Goal: Information Seeking & Learning: Learn about a topic

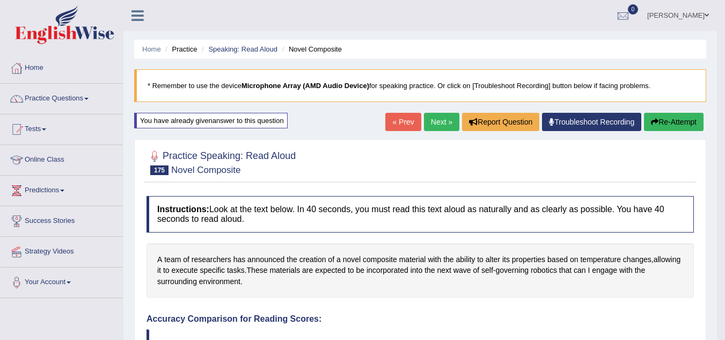
scroll to position [31, 0]
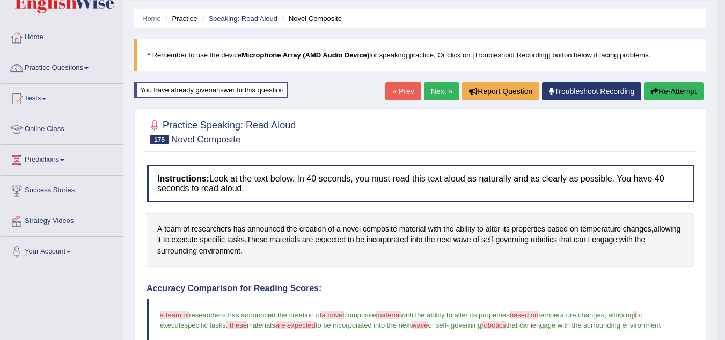
click at [176, 17] on li "Practice" at bounding box center [180, 18] width 34 height 10
click at [436, 89] on link "Next »" at bounding box center [441, 91] width 35 height 18
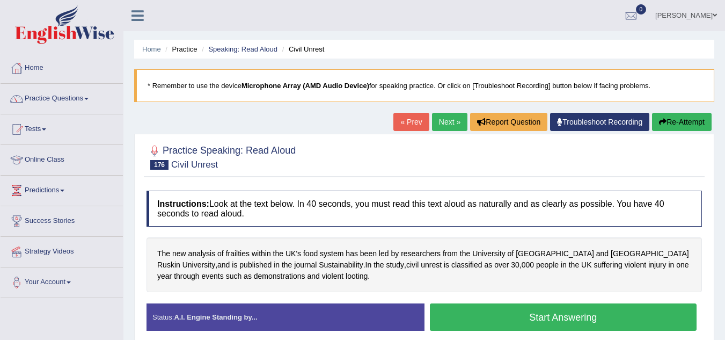
click at [137, 13] on icon at bounding box center [137, 16] width 12 height 14
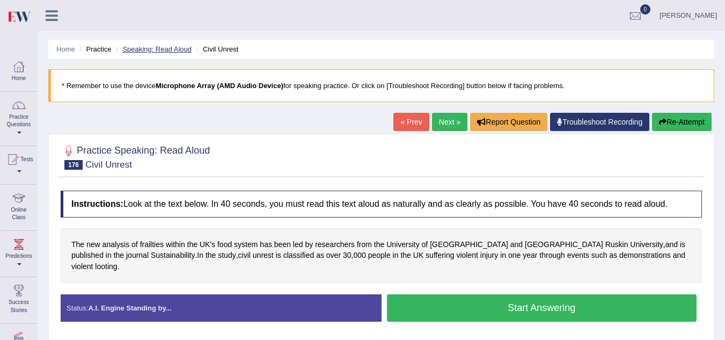
click at [160, 46] on link "Speaking: Read Aloud" at bounding box center [156, 49] width 69 height 8
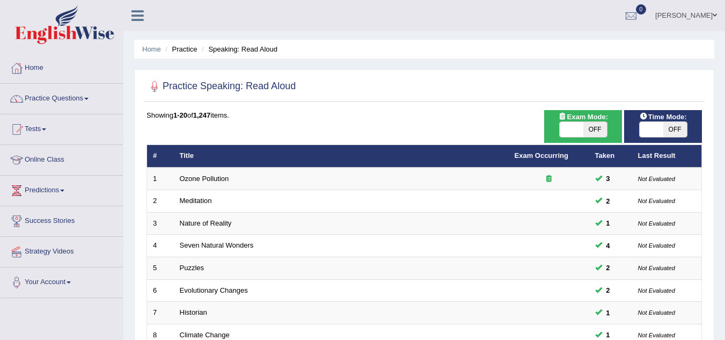
scroll to position [371, 0]
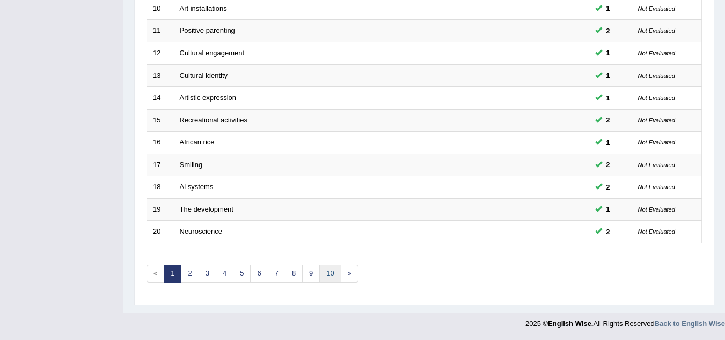
click at [332, 274] on link "10" at bounding box center [329, 274] width 21 height 18
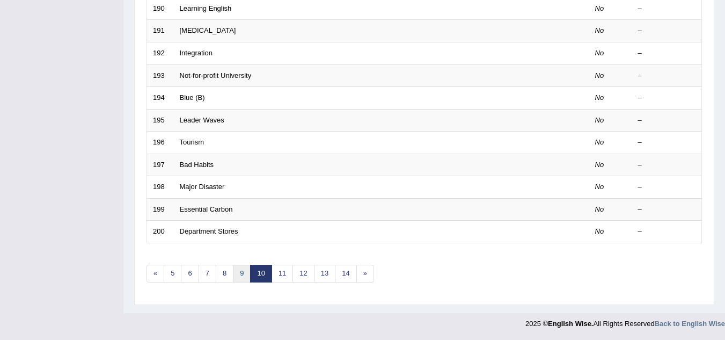
click at [240, 276] on link "9" at bounding box center [242, 274] width 18 height 18
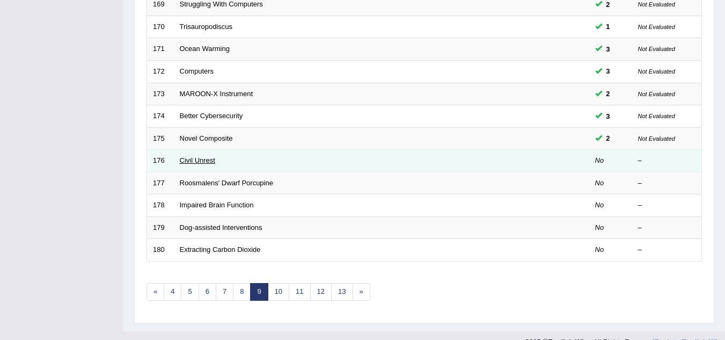
scroll to position [371, 0]
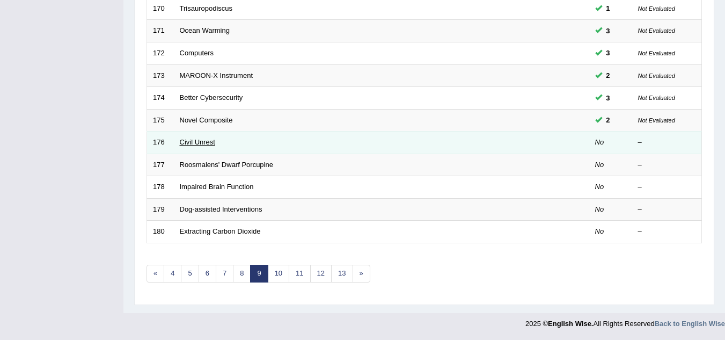
click at [185, 140] on link "Civil Unrest" at bounding box center [197, 142] width 35 height 8
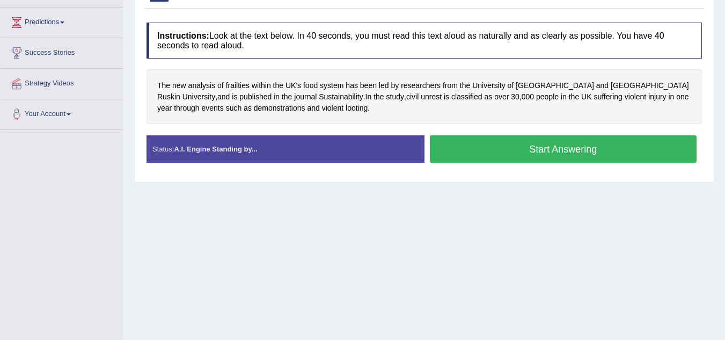
scroll to position [224, 0]
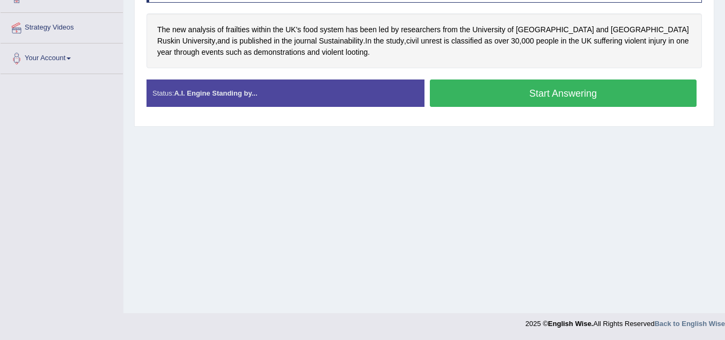
click at [465, 93] on button "Start Answering" at bounding box center [563, 92] width 267 height 27
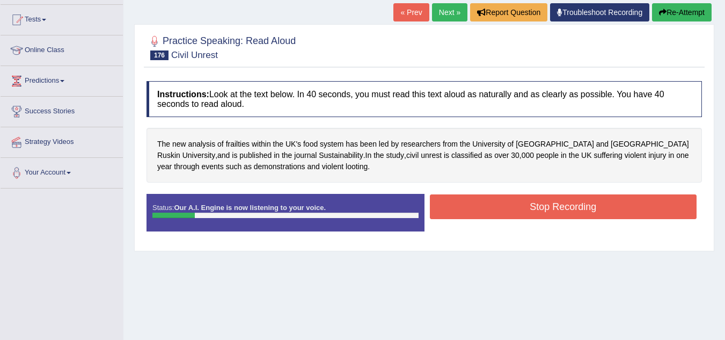
scroll to position [105, 0]
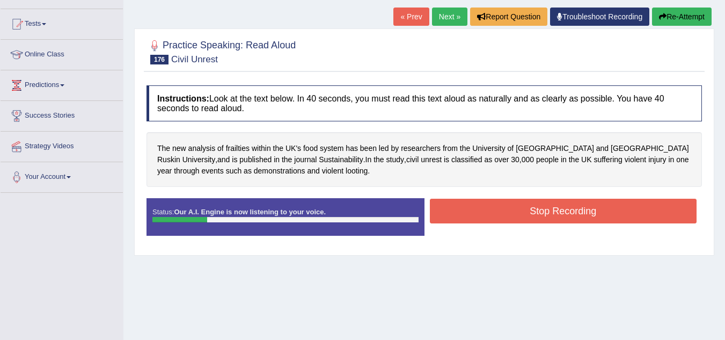
click at [682, 18] on button "Re-Attempt" at bounding box center [682, 17] width 60 height 18
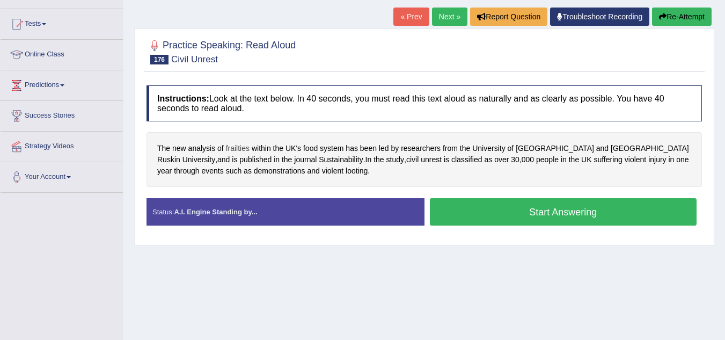
click at [239, 149] on span "frailties" at bounding box center [238, 148] width 24 height 11
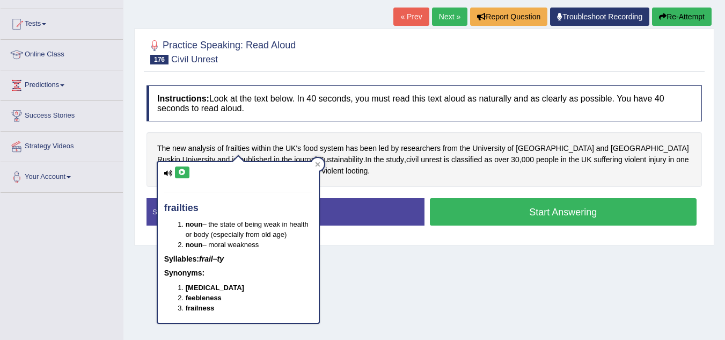
click at [179, 174] on icon at bounding box center [182, 172] width 8 height 6
click at [392, 252] on div "Home Practice Speaking: Read Aloud Civil Unrest * Remember to use the device Mi…" at bounding box center [423, 163] width 601 height 537
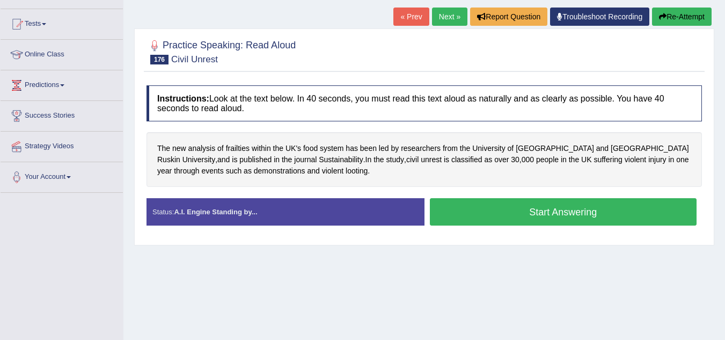
click at [492, 204] on button "Start Answering" at bounding box center [563, 211] width 267 height 27
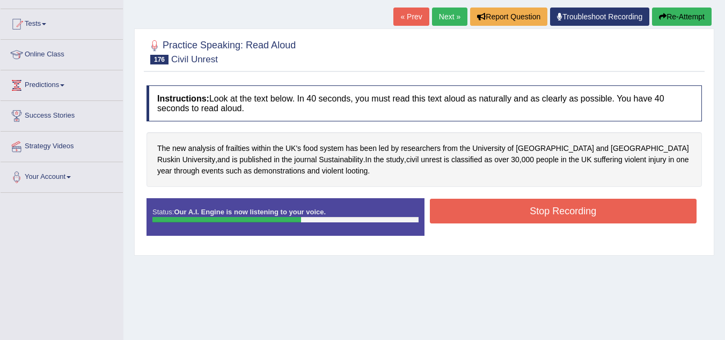
click at [492, 204] on button "Stop Recording" at bounding box center [563, 211] width 267 height 25
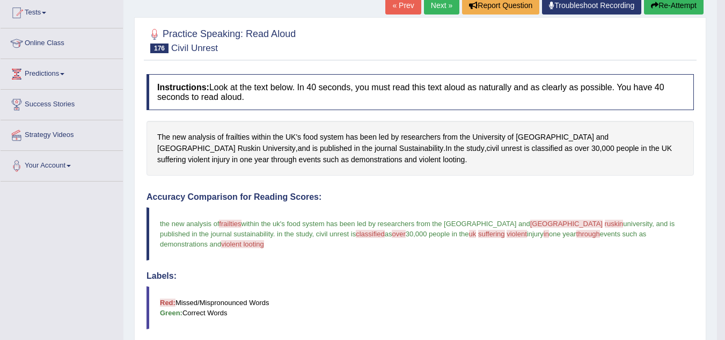
scroll to position [111, 0]
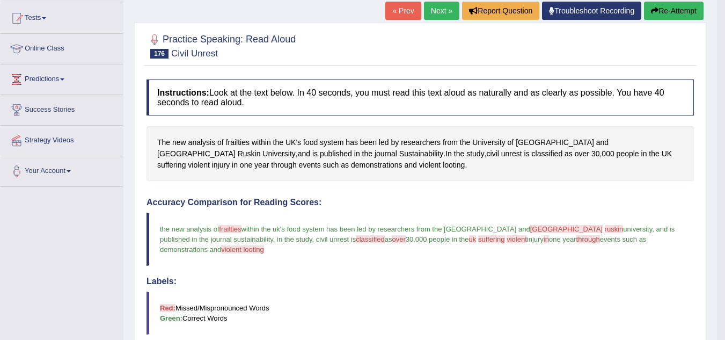
click at [677, 13] on button "Re-Attempt" at bounding box center [674, 11] width 60 height 18
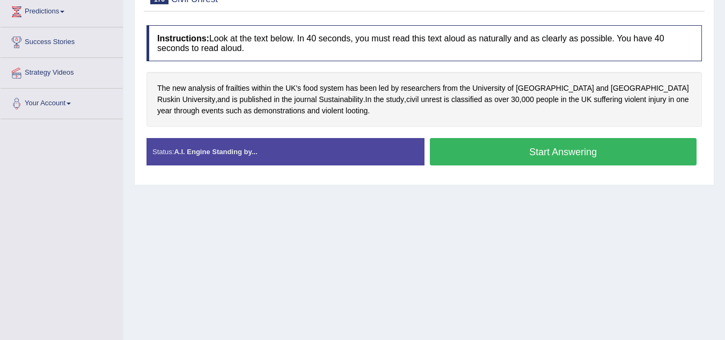
click at [593, 149] on button "Start Answering" at bounding box center [563, 151] width 267 height 27
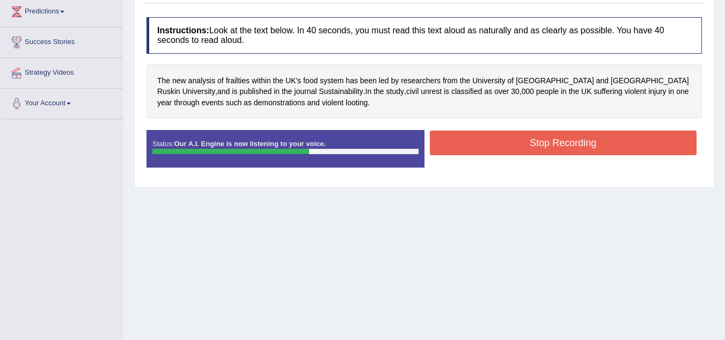
click at [593, 149] on button "Stop Recording" at bounding box center [563, 142] width 267 height 25
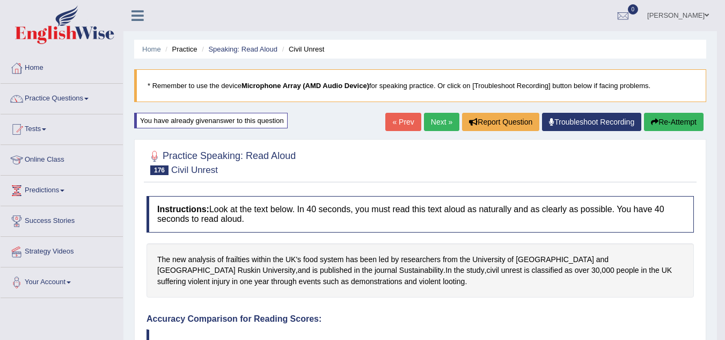
click at [438, 120] on link "Next »" at bounding box center [441, 122] width 35 height 18
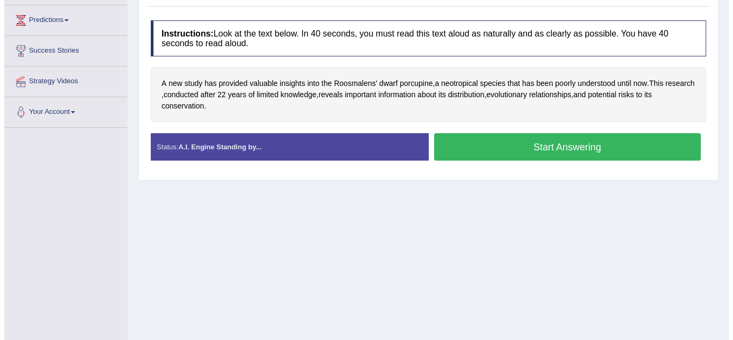
scroll to position [171, 0]
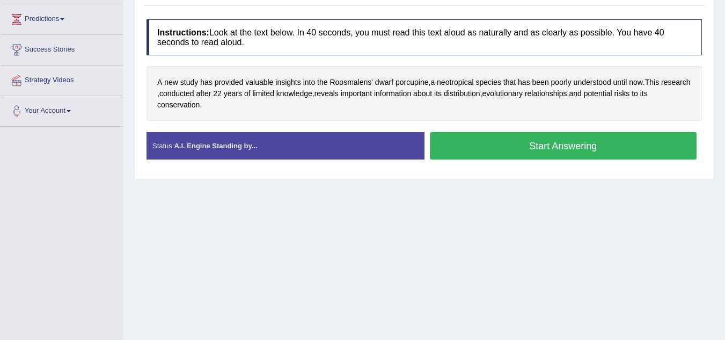
click at [443, 138] on button "Start Answering" at bounding box center [563, 145] width 267 height 27
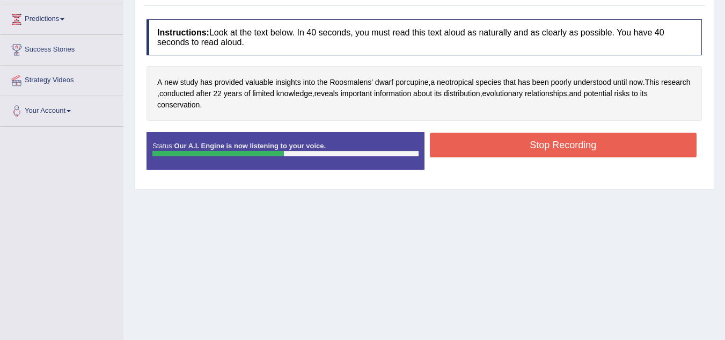
click at [443, 138] on button "Stop Recording" at bounding box center [563, 145] width 267 height 25
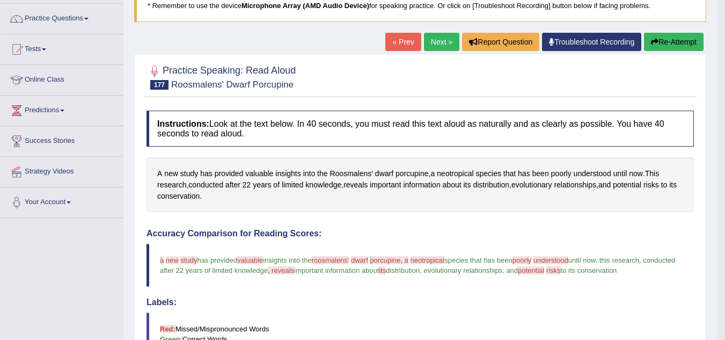
scroll to position [79, 0]
click at [676, 42] on button "Re-Attempt" at bounding box center [674, 42] width 60 height 18
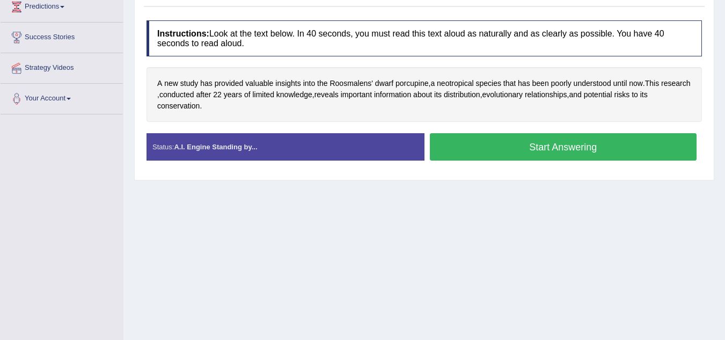
click at [526, 155] on button "Start Answering" at bounding box center [563, 146] width 267 height 27
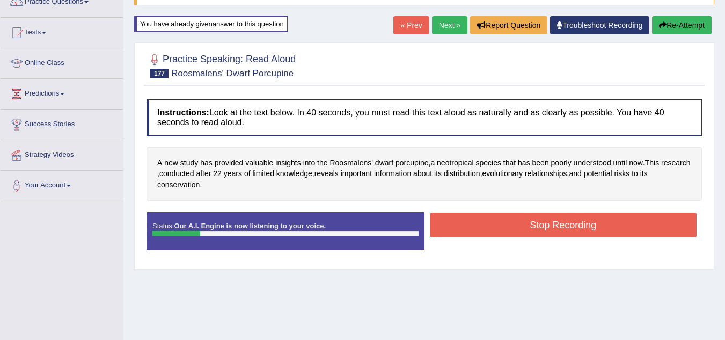
scroll to position [96, 0]
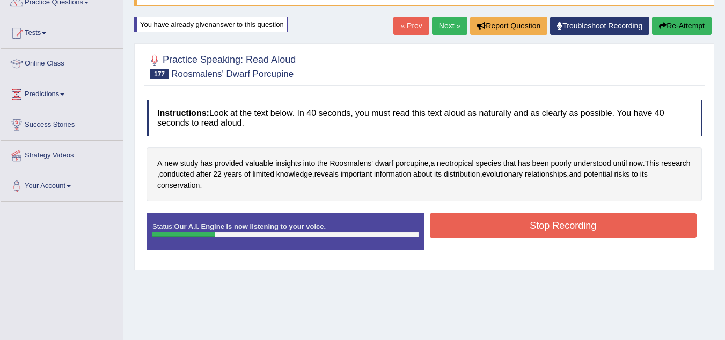
click at [677, 15] on div "Home Practice Speaking: Read [PERSON_NAME]' Dwarf Porcupine * Remember to use t…" at bounding box center [423, 172] width 601 height 537
click at [677, 22] on button "Re-Attempt" at bounding box center [682, 26] width 60 height 18
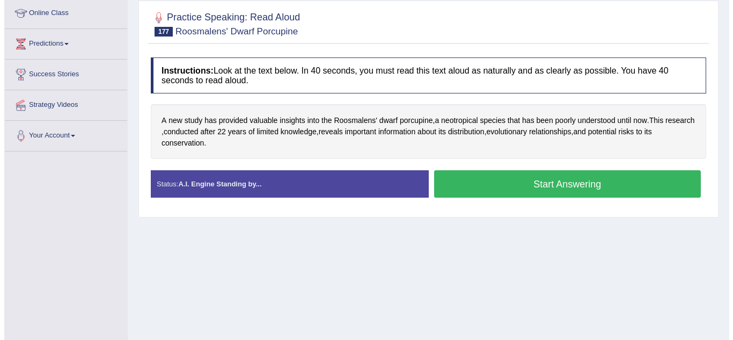
scroll to position [148, 0]
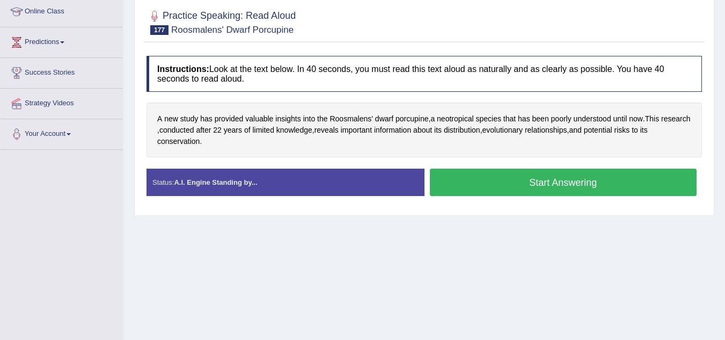
click at [573, 171] on button "Start Answering" at bounding box center [563, 181] width 267 height 27
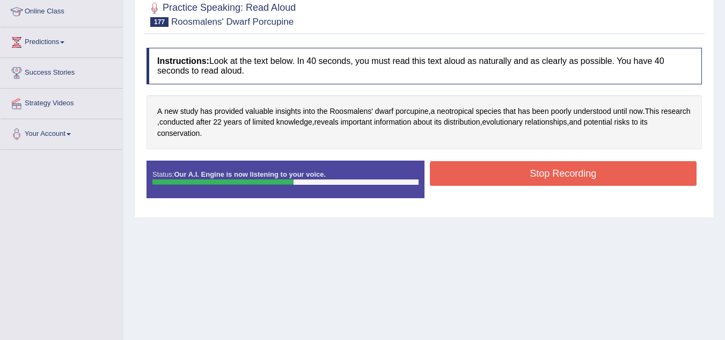
click at [573, 171] on button "Stop Recording" at bounding box center [563, 173] width 267 height 25
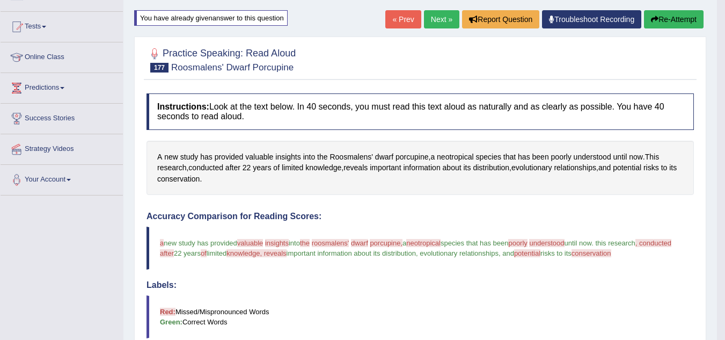
scroll to position [100, 0]
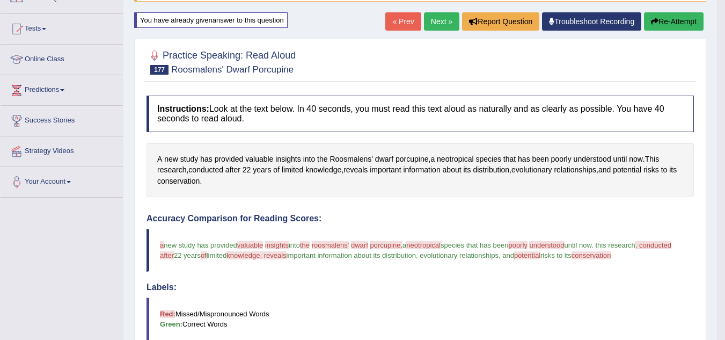
click at [651, 24] on icon "button" at bounding box center [655, 22] width 8 height 8
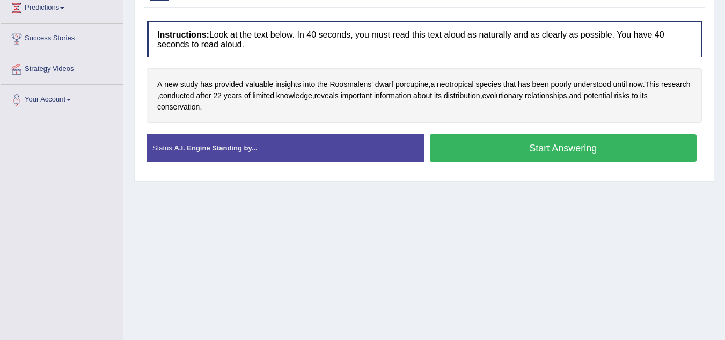
scroll to position [182, 0]
click at [607, 145] on button "Start Answering" at bounding box center [563, 147] width 267 height 27
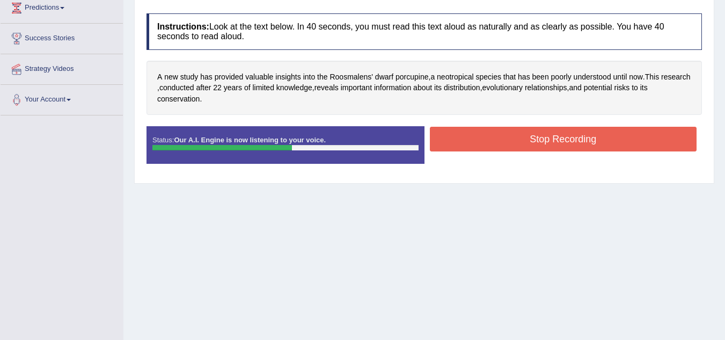
click at [607, 145] on button "Stop Recording" at bounding box center [563, 139] width 267 height 25
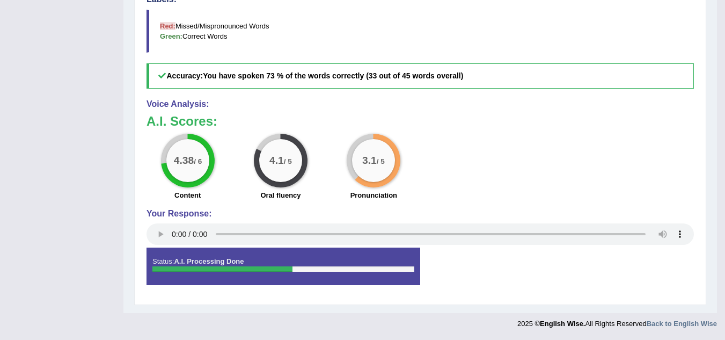
scroll to position [0, 0]
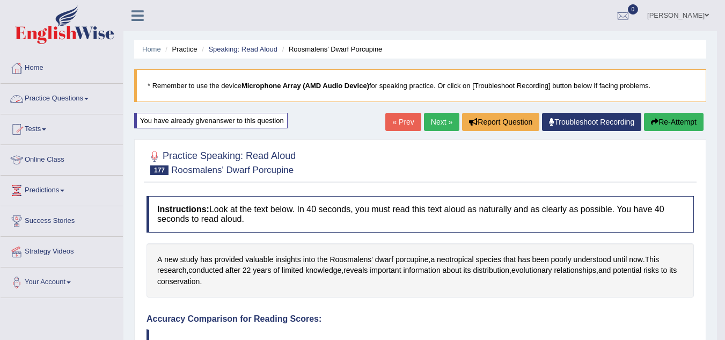
click at [58, 98] on link "Practice Questions" at bounding box center [62, 97] width 122 height 27
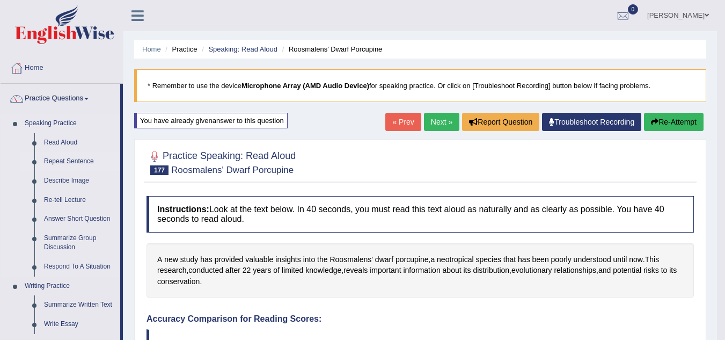
click at [76, 165] on link "Repeat Sentence" at bounding box center [79, 161] width 81 height 19
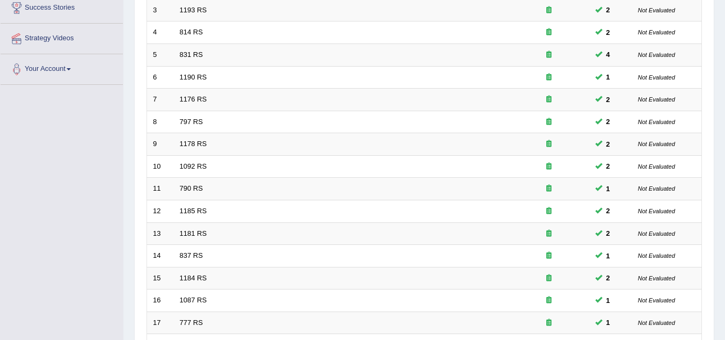
scroll to position [371, 0]
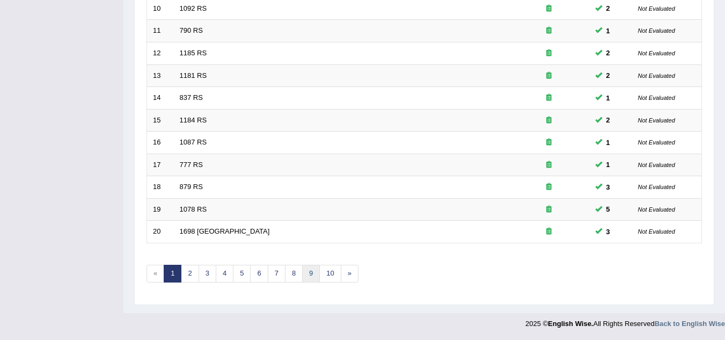
click at [311, 276] on link "9" at bounding box center [311, 274] width 18 height 18
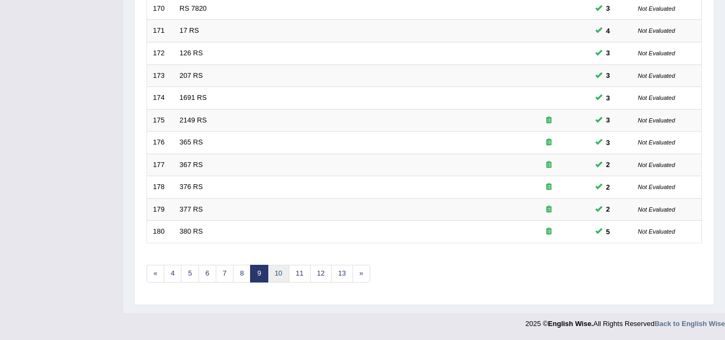
click at [281, 269] on link "10" at bounding box center [278, 274] width 21 height 18
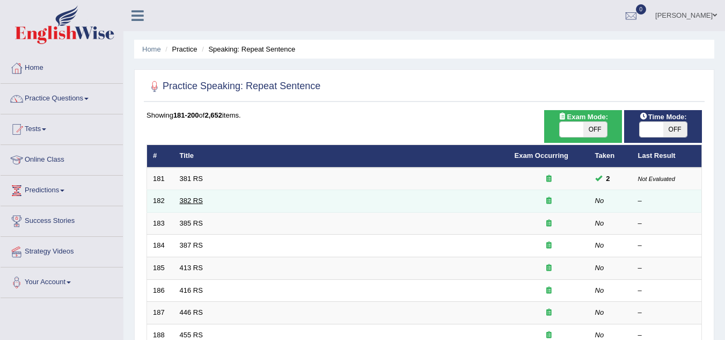
click at [189, 200] on link "382 RS" at bounding box center [191, 200] width 23 height 8
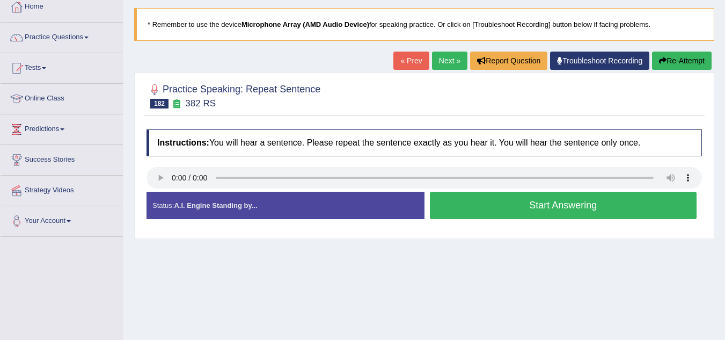
scroll to position [86, 0]
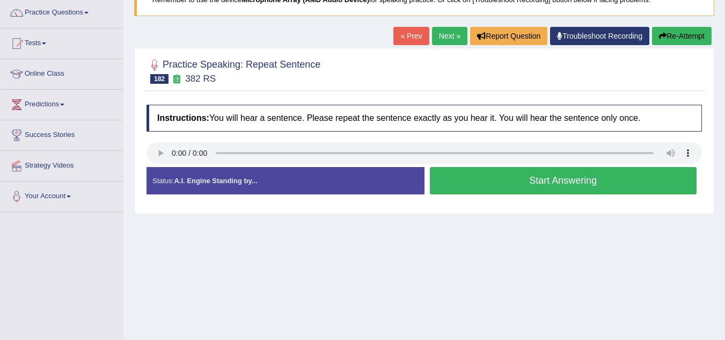
click at [465, 187] on button "Start Answering" at bounding box center [563, 180] width 267 height 27
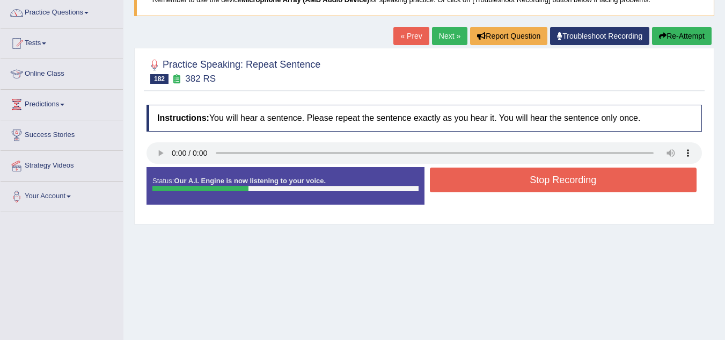
click at [465, 187] on button "Stop Recording" at bounding box center [563, 179] width 267 height 25
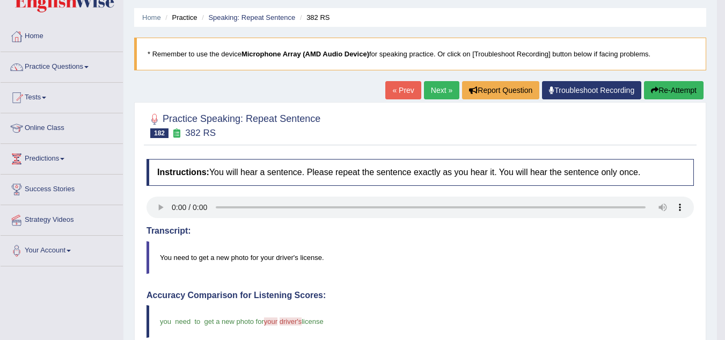
scroll to position [0, 0]
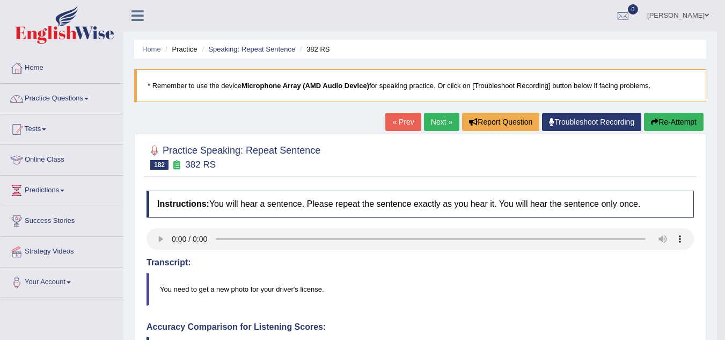
click at [658, 128] on button "Re-Attempt" at bounding box center [674, 122] width 60 height 18
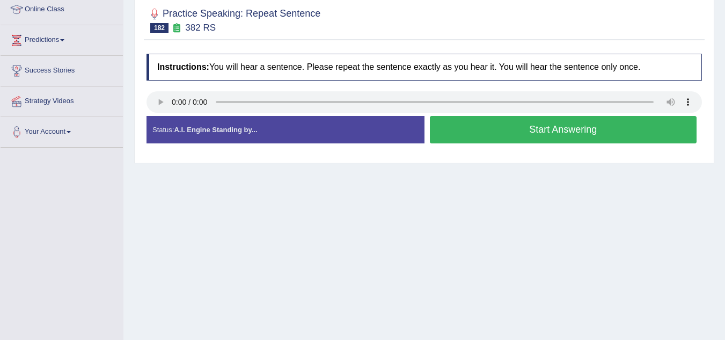
drag, startPoint x: 0, startPoint y: 0, endPoint x: 658, endPoint y: 128, distance: 670.2
click at [658, 128] on button "Start Answering" at bounding box center [563, 129] width 267 height 27
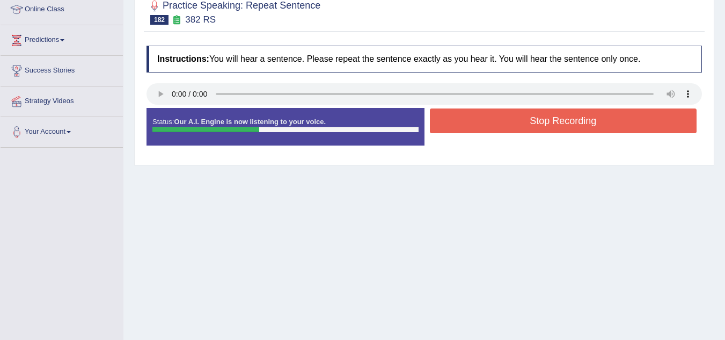
click at [658, 128] on button "Stop Recording" at bounding box center [563, 120] width 267 height 25
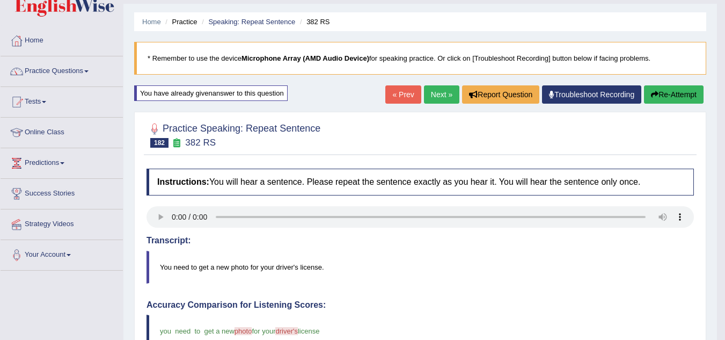
scroll to position [27, 0]
click at [444, 98] on link "Next »" at bounding box center [441, 95] width 35 height 18
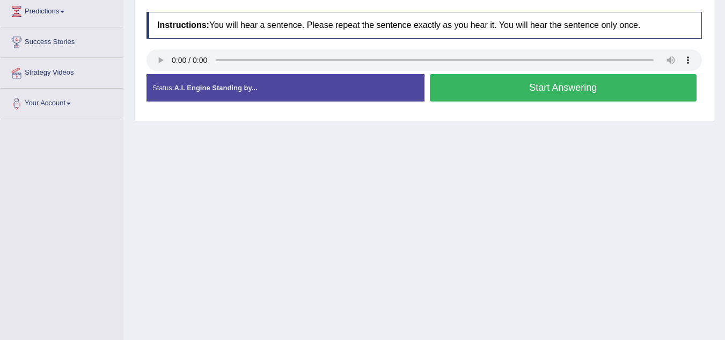
click at [475, 87] on button "Start Answering" at bounding box center [563, 87] width 267 height 27
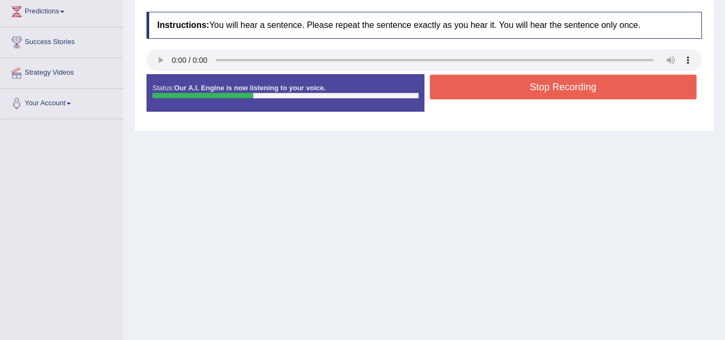
click at [475, 87] on button "Stop Recording" at bounding box center [563, 87] width 267 height 25
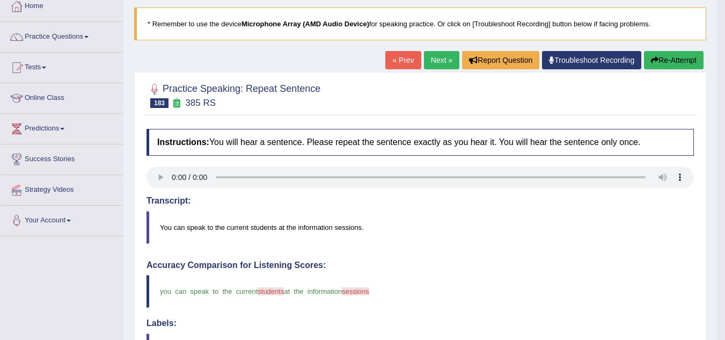
scroll to position [61, 0]
click at [652, 60] on icon "button" at bounding box center [655, 61] width 8 height 8
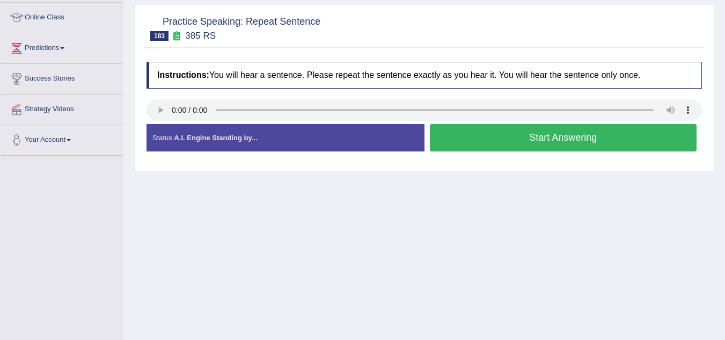
scroll to position [143, 0]
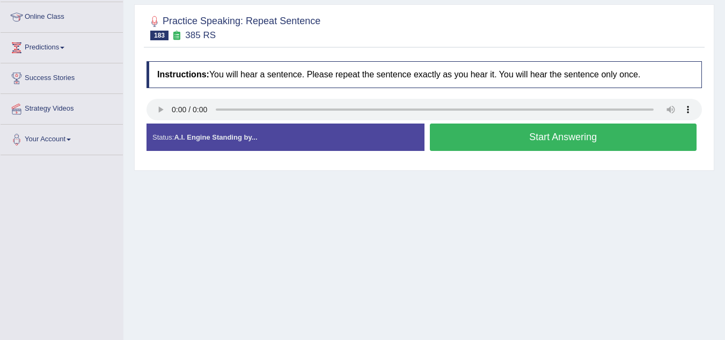
click at [478, 133] on button "Start Answering" at bounding box center [563, 136] width 267 height 27
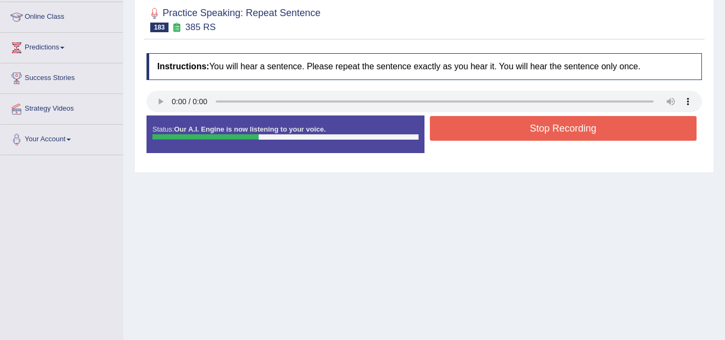
scroll to position [68, 0]
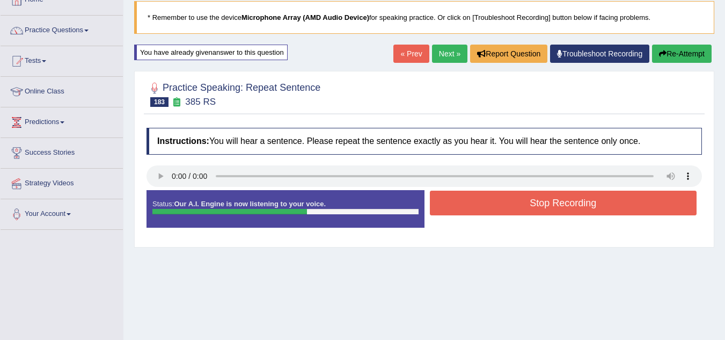
click at [668, 57] on button "Re-Attempt" at bounding box center [682, 54] width 60 height 18
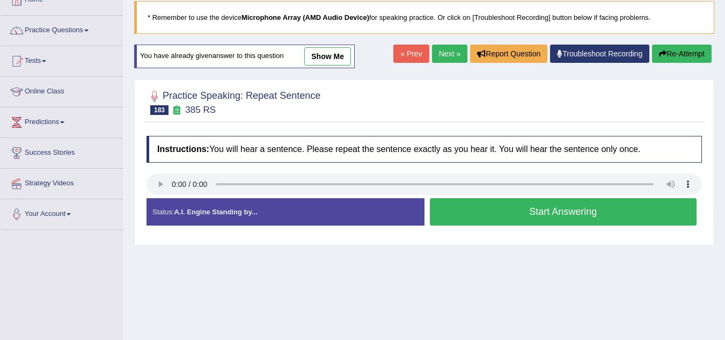
scroll to position [128, 0]
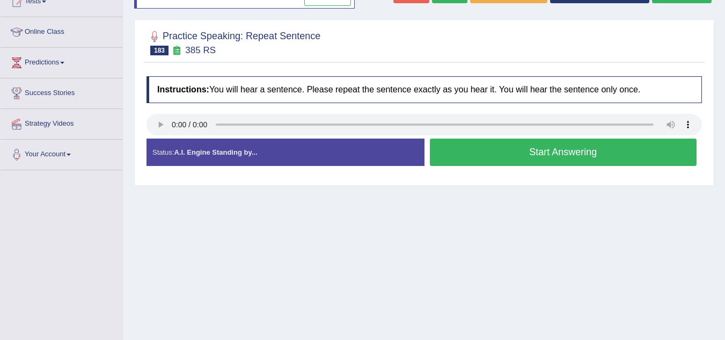
click at [607, 151] on button "Start Answering" at bounding box center [563, 151] width 267 height 27
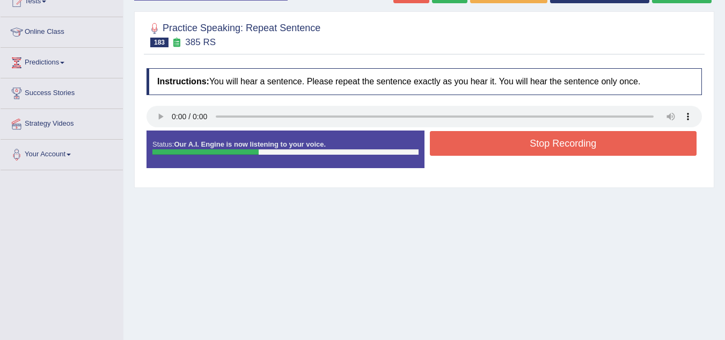
click at [607, 151] on button "Stop Recording" at bounding box center [563, 143] width 267 height 25
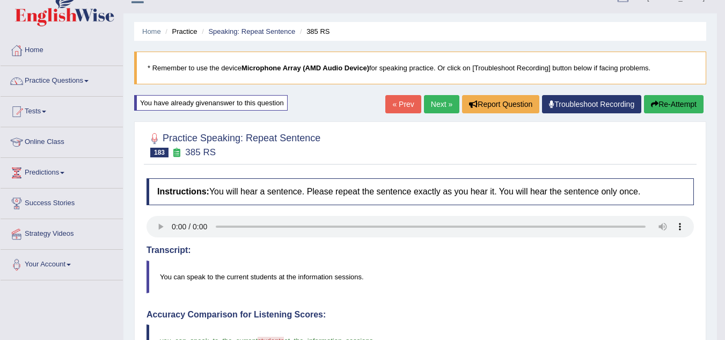
scroll to position [0, 0]
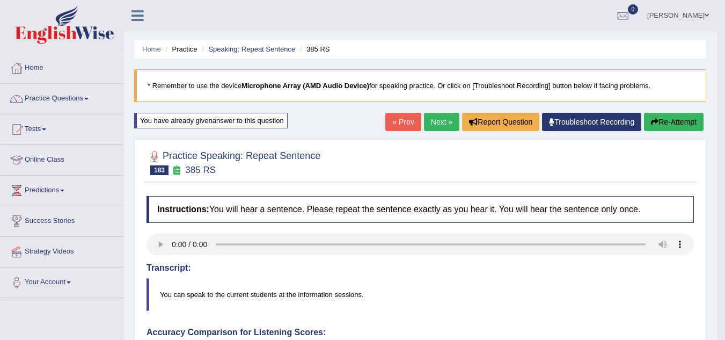
click at [436, 124] on link "Next »" at bounding box center [441, 122] width 35 height 18
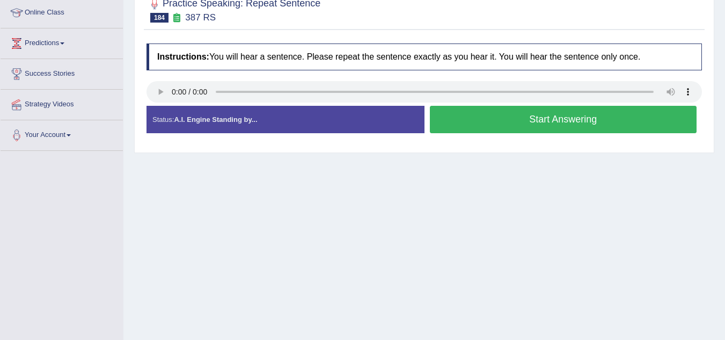
click at [475, 130] on button "Start Answering" at bounding box center [563, 119] width 267 height 27
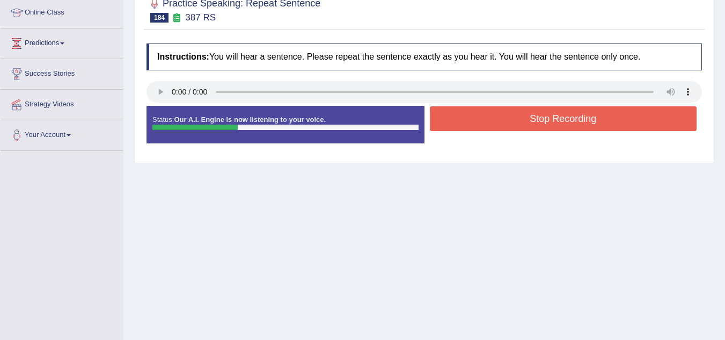
click at [476, 123] on button "Stop Recording" at bounding box center [563, 118] width 267 height 25
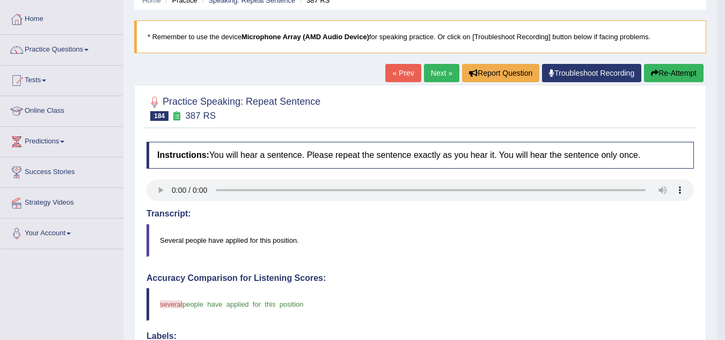
scroll to position [48, 0]
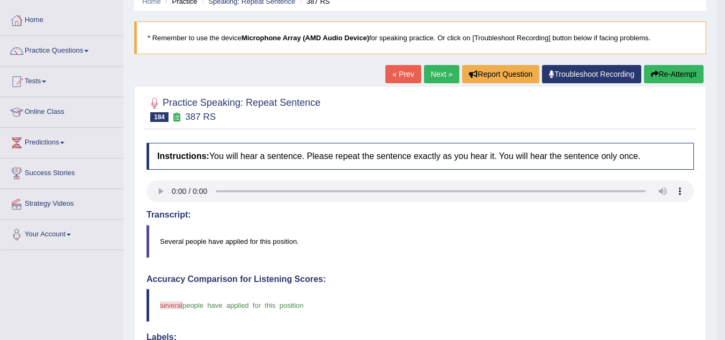
click at [658, 70] on button "Re-Attempt" at bounding box center [674, 74] width 60 height 18
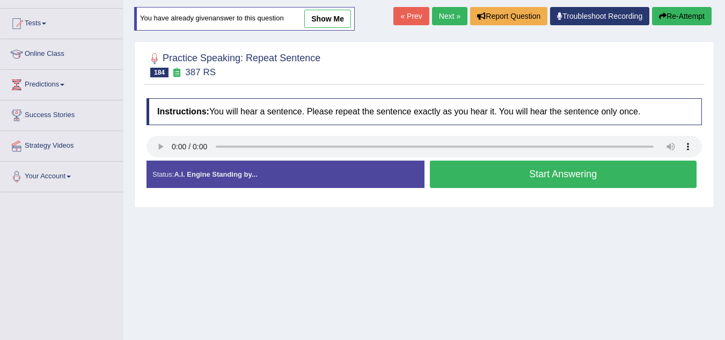
click at [577, 171] on button "Start Answering" at bounding box center [563, 173] width 267 height 27
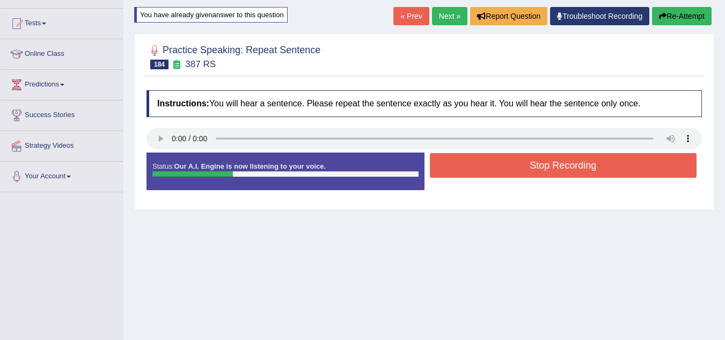
click at [577, 171] on button "Stop Recording" at bounding box center [563, 165] width 267 height 25
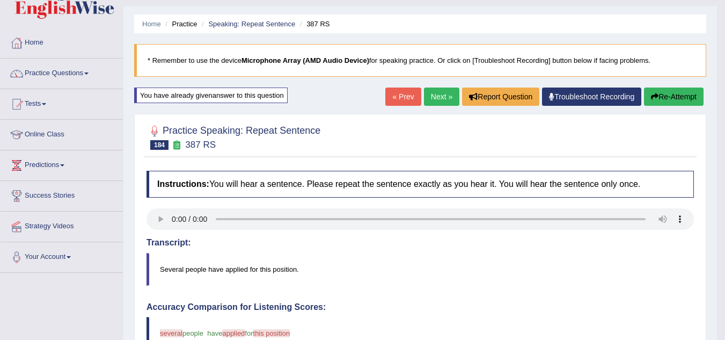
scroll to position [25, 0]
click at [671, 95] on button "Re-Attempt" at bounding box center [674, 97] width 60 height 18
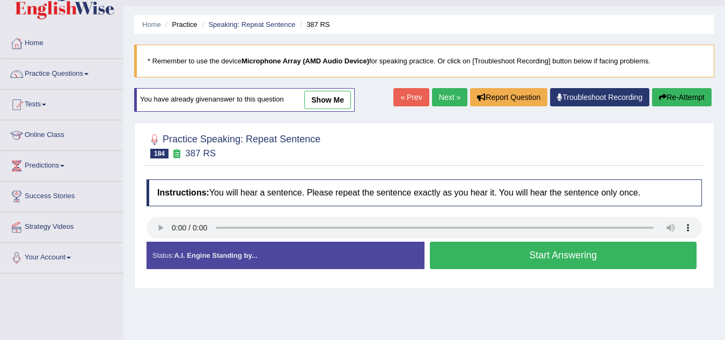
scroll to position [25, 0]
click at [593, 252] on button "Start Answering" at bounding box center [563, 254] width 267 height 27
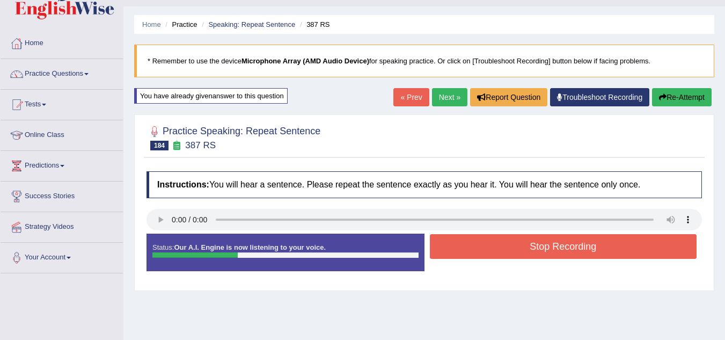
click at [593, 252] on button "Stop Recording" at bounding box center [563, 246] width 267 height 25
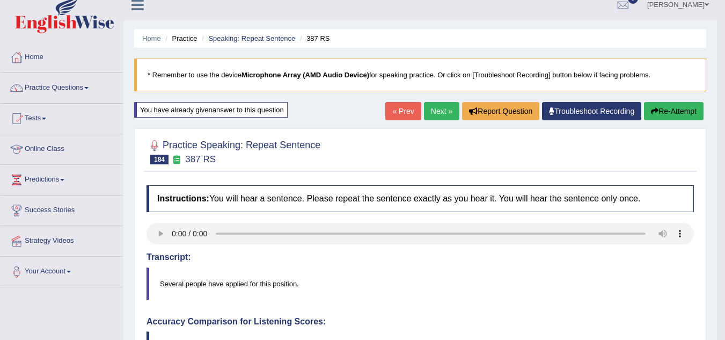
scroll to position [0, 0]
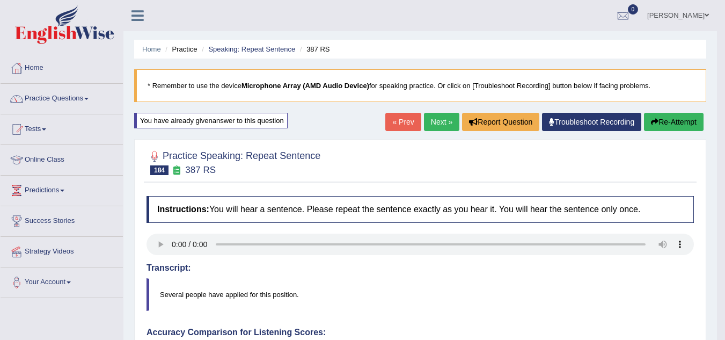
click at [438, 120] on link "Next »" at bounding box center [441, 122] width 35 height 18
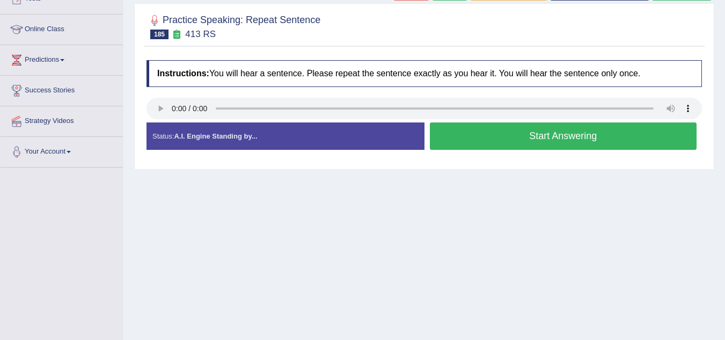
click at [536, 131] on button "Start Answering" at bounding box center [563, 135] width 267 height 27
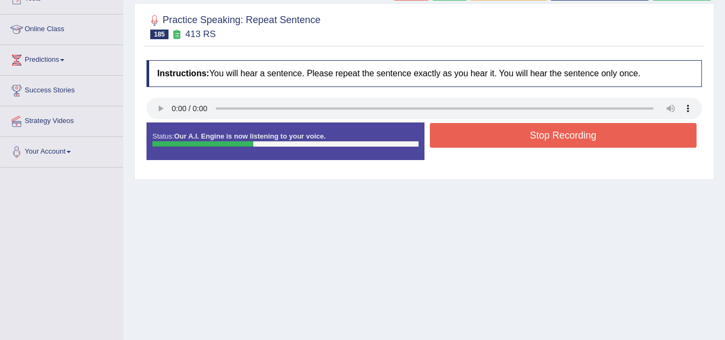
click at [536, 131] on button "Stop Recording" at bounding box center [563, 135] width 267 height 25
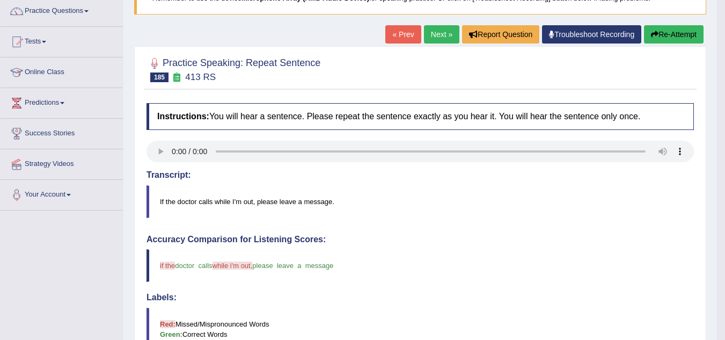
scroll to position [86, 0]
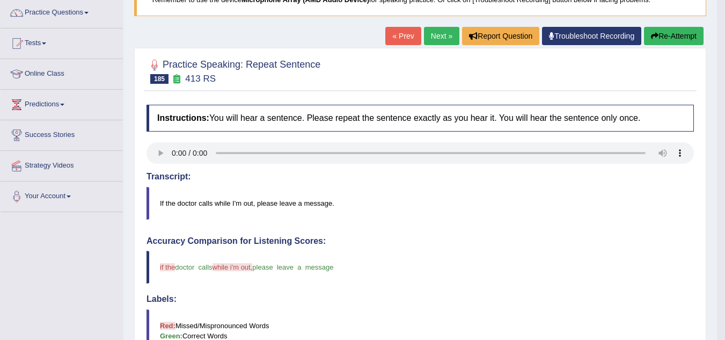
click at [656, 39] on button "Re-Attempt" at bounding box center [674, 36] width 60 height 18
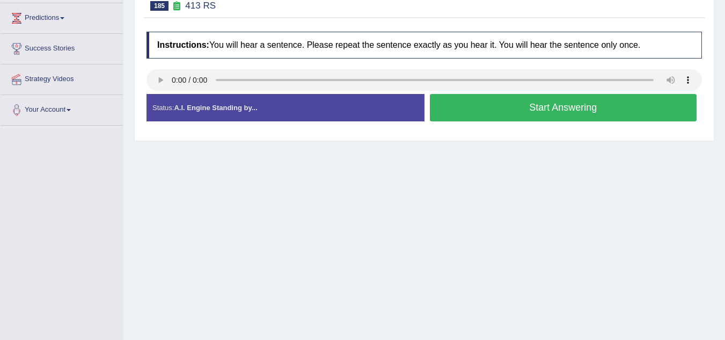
click at [546, 105] on button "Start Answering" at bounding box center [563, 107] width 267 height 27
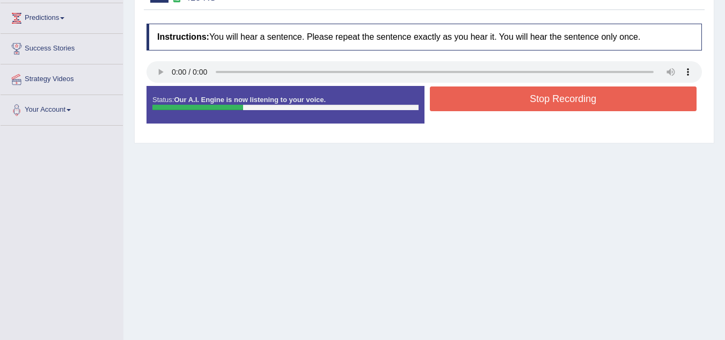
click at [546, 105] on button "Stop Recording" at bounding box center [563, 98] width 267 height 25
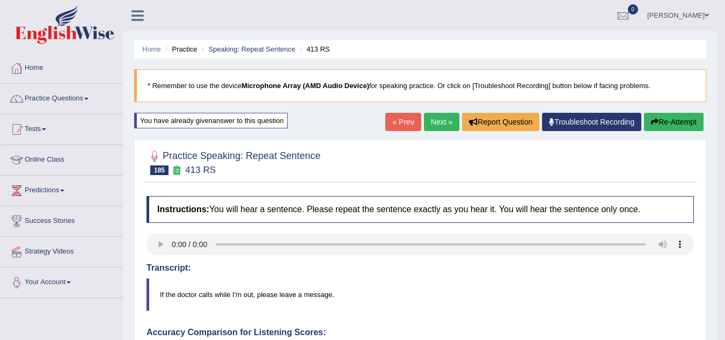
click at [438, 127] on link "Next »" at bounding box center [441, 122] width 35 height 18
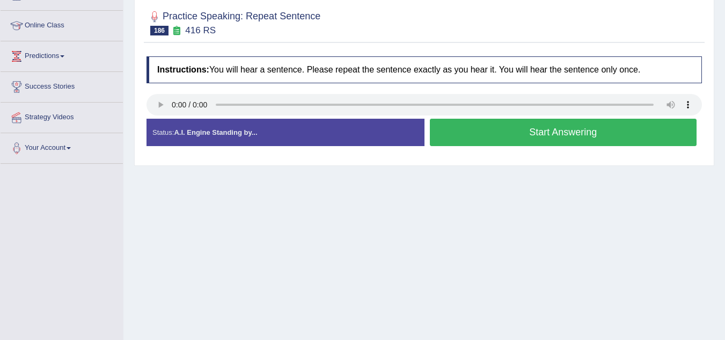
click at [518, 130] on button "Start Answering" at bounding box center [563, 132] width 267 height 27
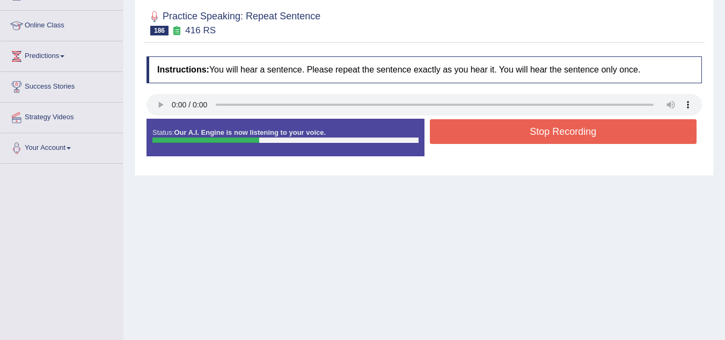
click at [518, 130] on button "Stop Recording" at bounding box center [563, 131] width 267 height 25
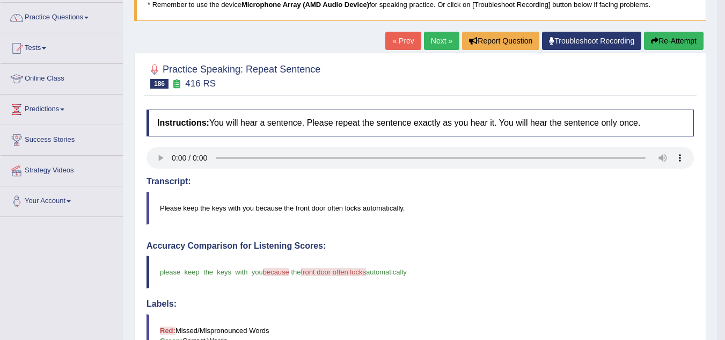
scroll to position [80, 0]
click at [653, 34] on button "Re-Attempt" at bounding box center [674, 41] width 60 height 18
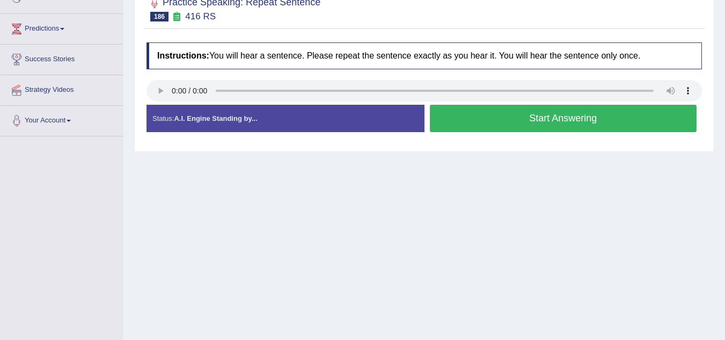
click at [486, 114] on button "Start Answering" at bounding box center [563, 118] width 267 height 27
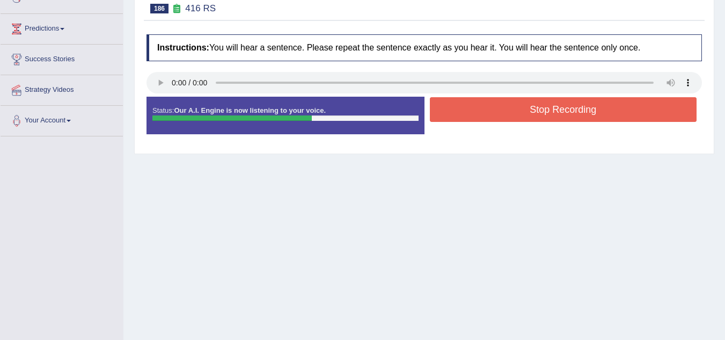
click at [486, 114] on button "Stop Recording" at bounding box center [563, 109] width 267 height 25
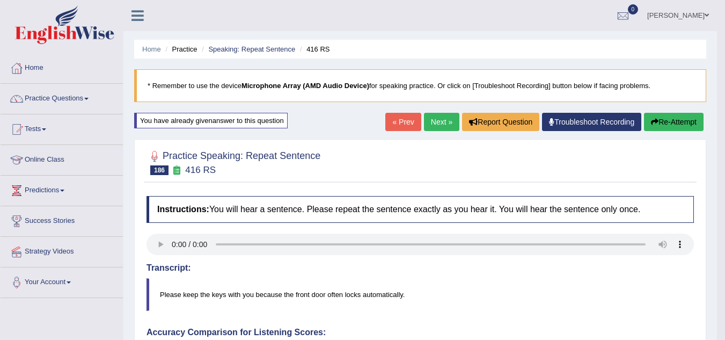
click at [672, 124] on button "Re-Attempt" at bounding box center [674, 122] width 60 height 18
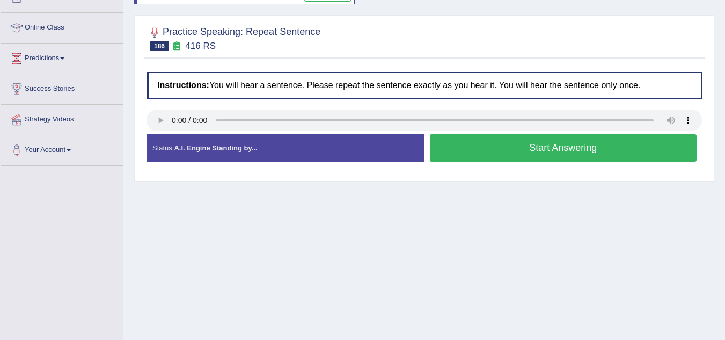
click at [560, 145] on button "Start Answering" at bounding box center [563, 147] width 267 height 27
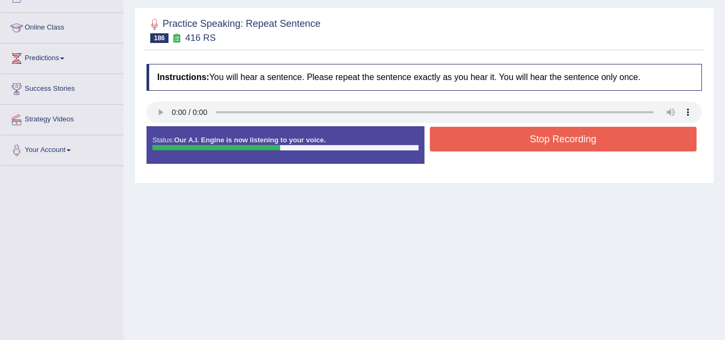
click at [560, 145] on button "Stop Recording" at bounding box center [563, 139] width 267 height 25
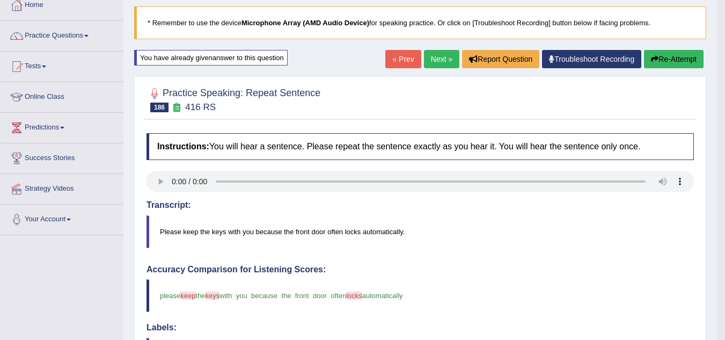
scroll to position [62, 0]
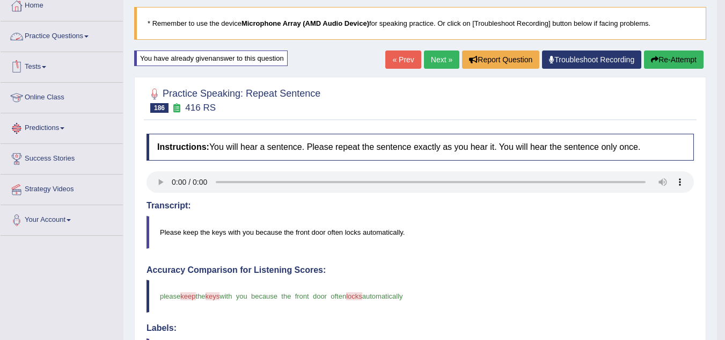
click at [78, 42] on link "Practice Questions" at bounding box center [62, 34] width 122 height 27
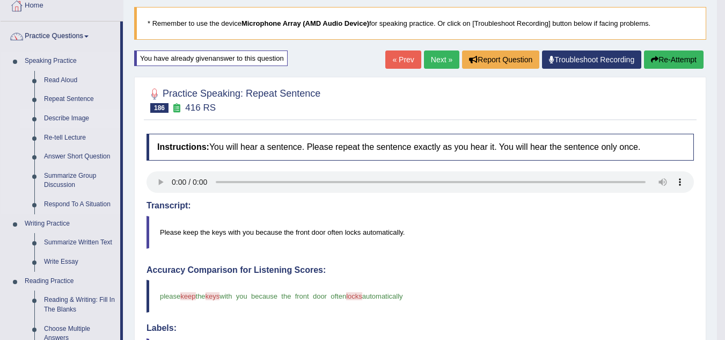
click at [84, 117] on link "Describe Image" at bounding box center [79, 118] width 81 height 19
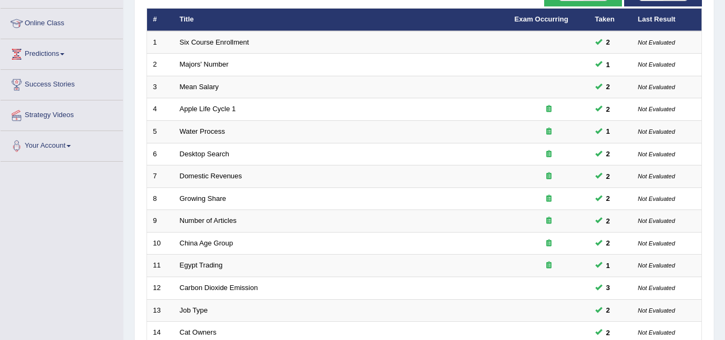
scroll to position [371, 0]
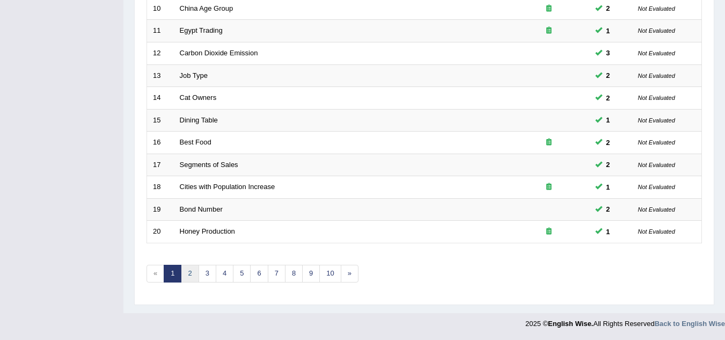
click at [190, 272] on link "2" at bounding box center [190, 274] width 18 height 18
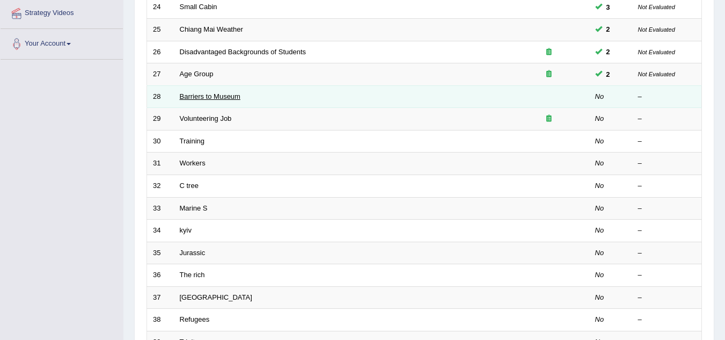
click at [206, 94] on link "Barriers to Museum" at bounding box center [210, 96] width 61 height 8
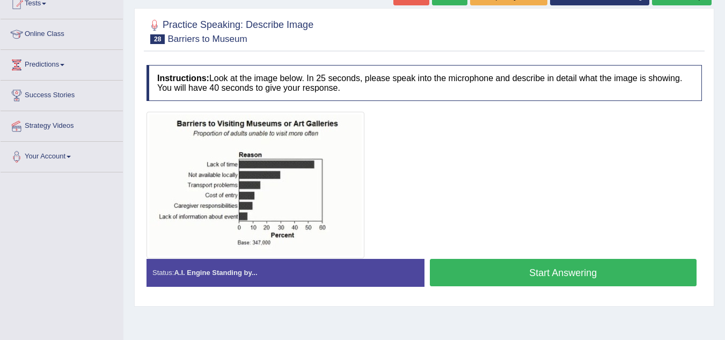
scroll to position [130, 0]
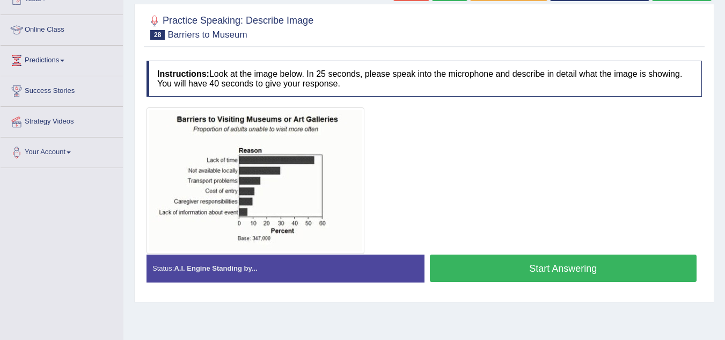
click at [467, 263] on button "Start Answering" at bounding box center [563, 267] width 267 height 27
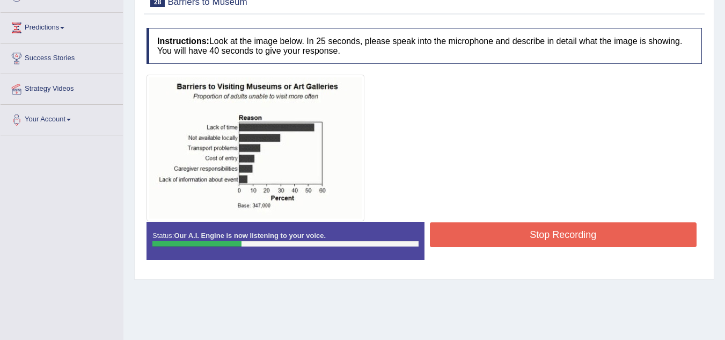
scroll to position [163, 0]
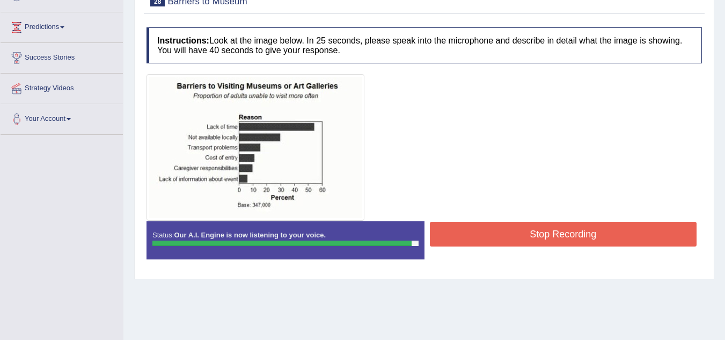
click at [447, 233] on button "Stop Recording" at bounding box center [563, 234] width 267 height 25
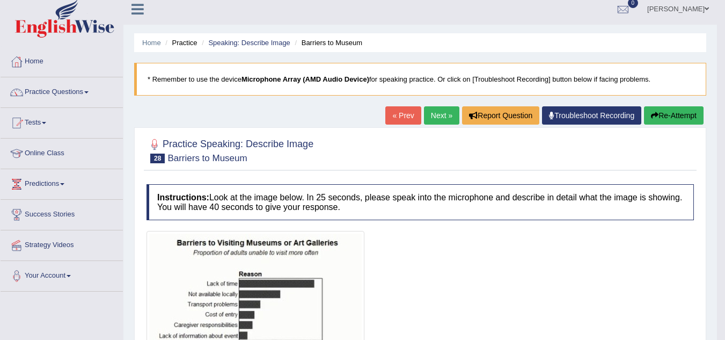
scroll to position [0, 0]
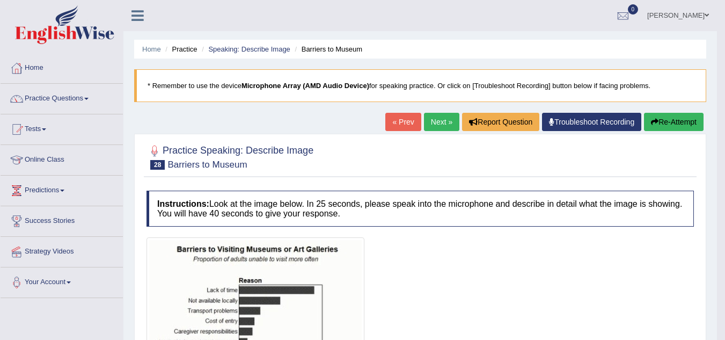
click at [434, 113] on link "Next »" at bounding box center [441, 122] width 35 height 18
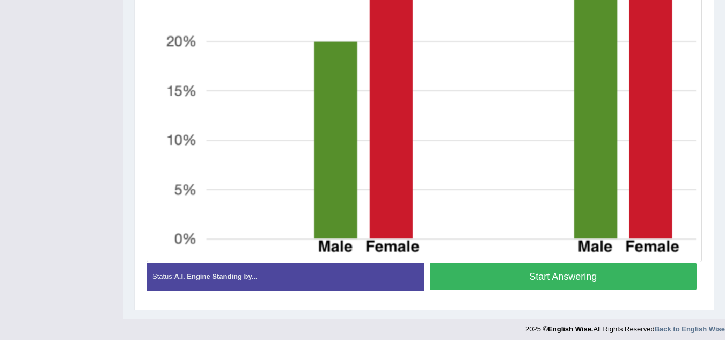
scroll to position [494, 0]
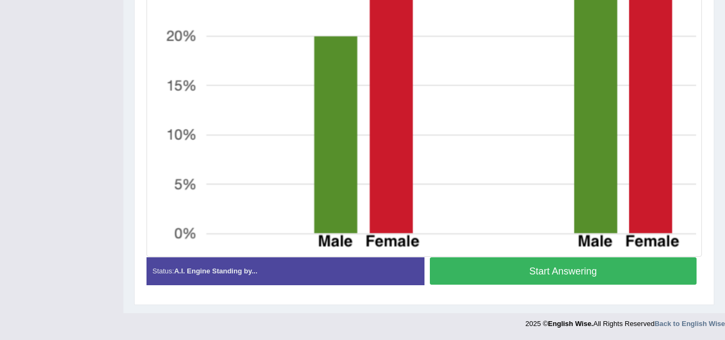
click at [524, 275] on button "Start Answering" at bounding box center [563, 270] width 267 height 27
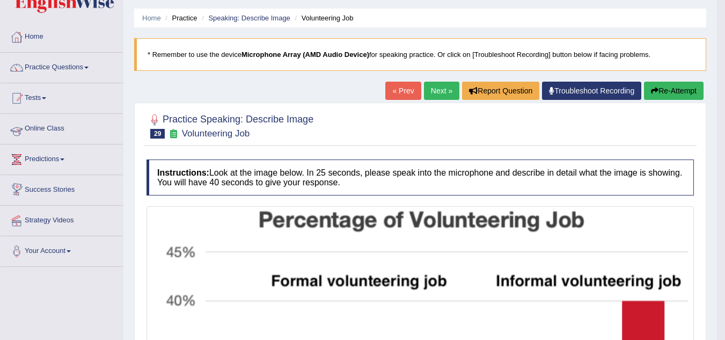
scroll to position [22, 0]
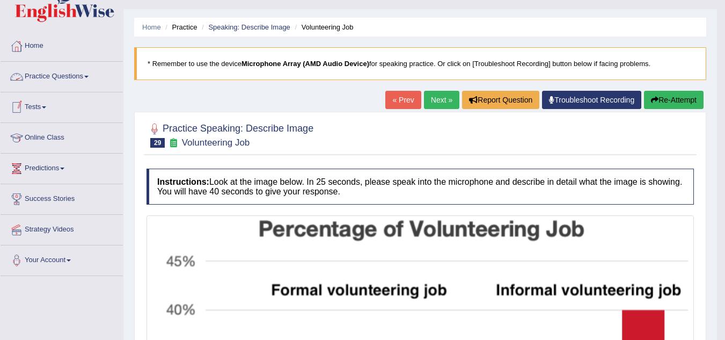
click at [70, 74] on link "Practice Questions" at bounding box center [62, 75] width 122 height 27
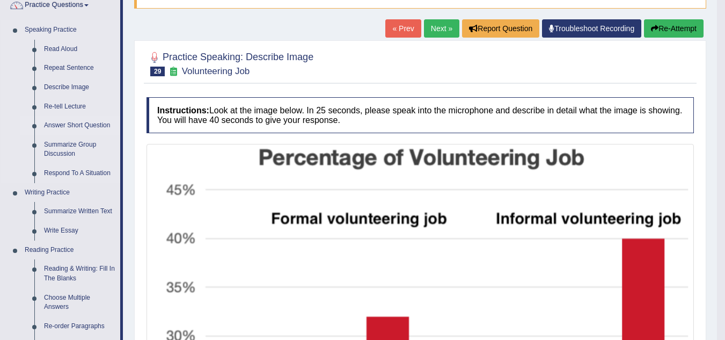
scroll to position [96, 0]
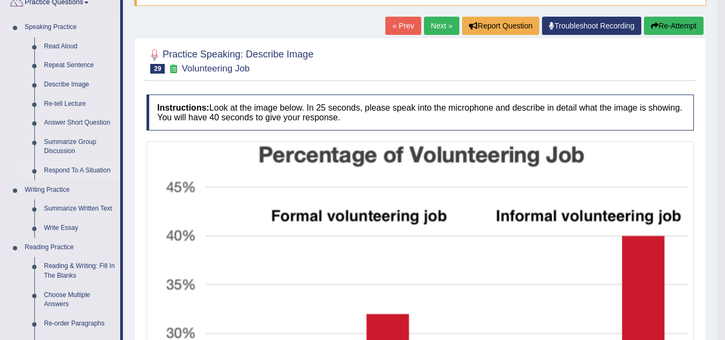
click at [87, 165] on link "Respond To A Situation" at bounding box center [79, 170] width 81 height 19
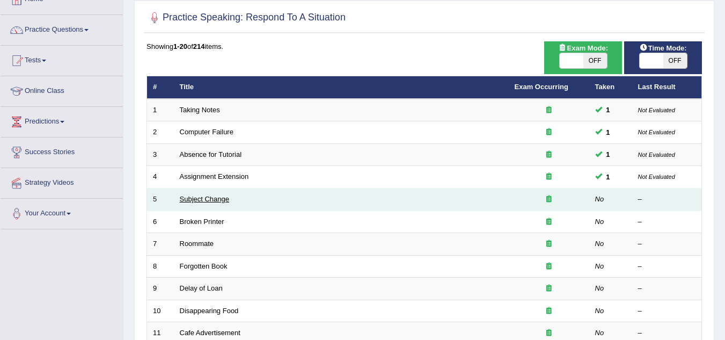
click at [211, 198] on link "Subject Change" at bounding box center [205, 199] width 50 height 8
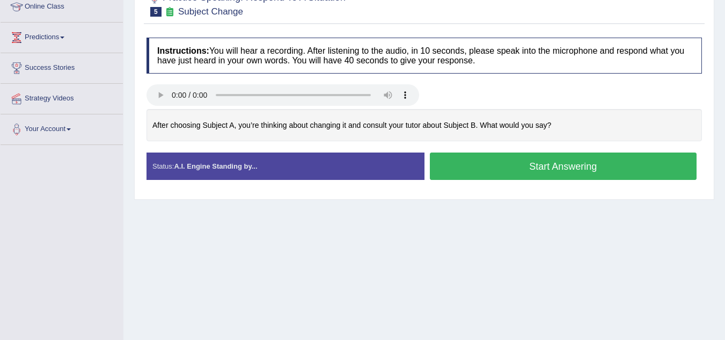
click at [451, 164] on button "Start Answering" at bounding box center [563, 165] width 267 height 27
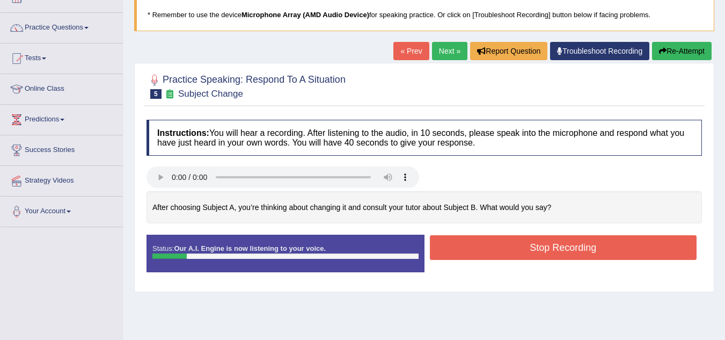
scroll to position [67, 0]
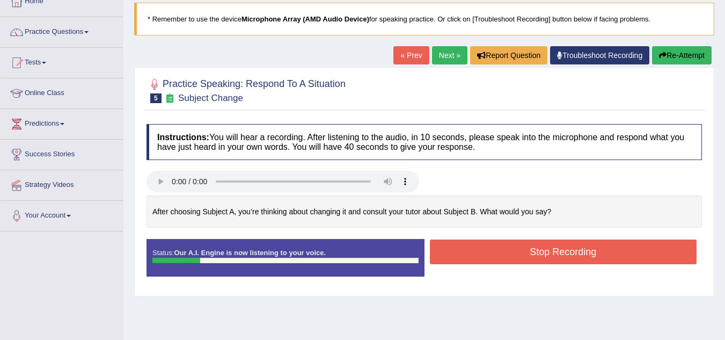
click at [678, 56] on button "Re-Attempt" at bounding box center [682, 55] width 60 height 18
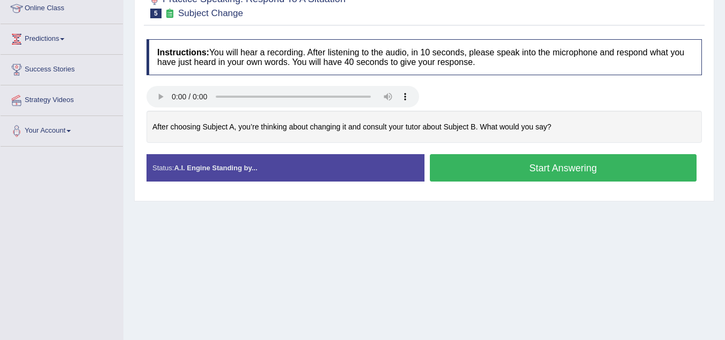
click at [612, 163] on button "Start Answering" at bounding box center [563, 167] width 267 height 27
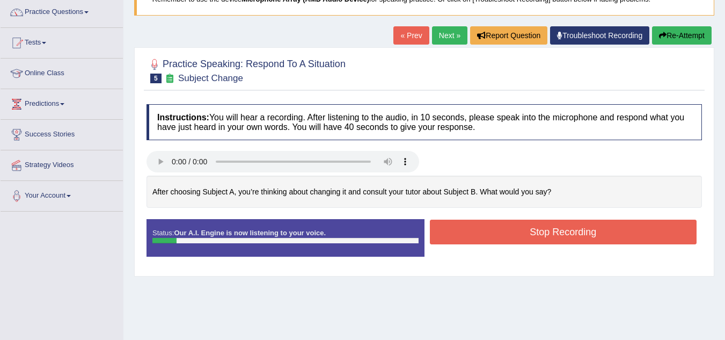
scroll to position [91, 0]
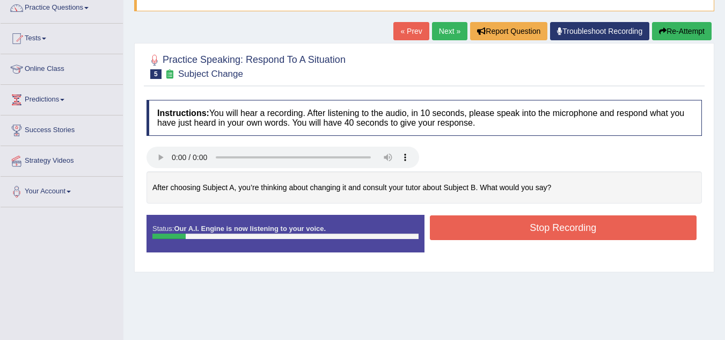
click at [664, 25] on button "Re-Attempt" at bounding box center [682, 31] width 60 height 18
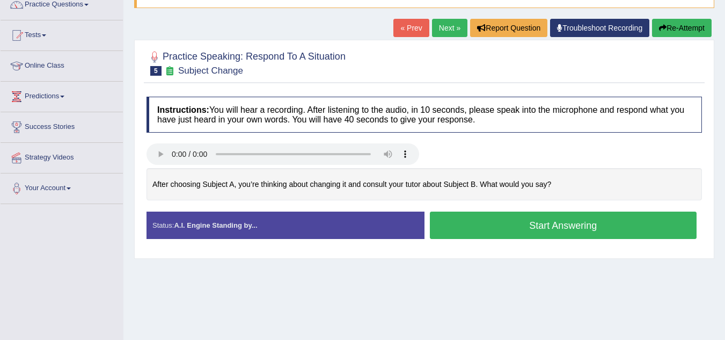
click at [460, 230] on button "Start Answering" at bounding box center [563, 224] width 267 height 27
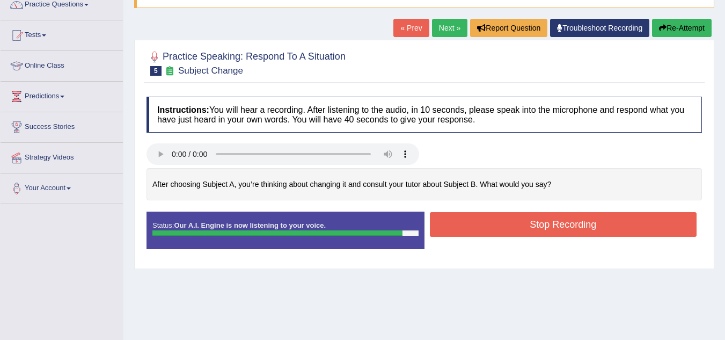
click at [460, 230] on button "Stop Recording" at bounding box center [563, 224] width 267 height 25
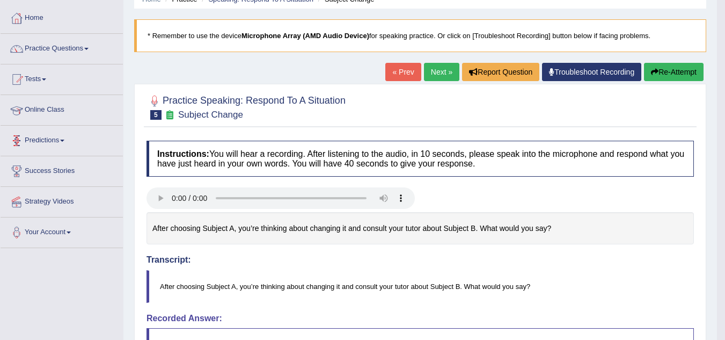
scroll to position [9, 0]
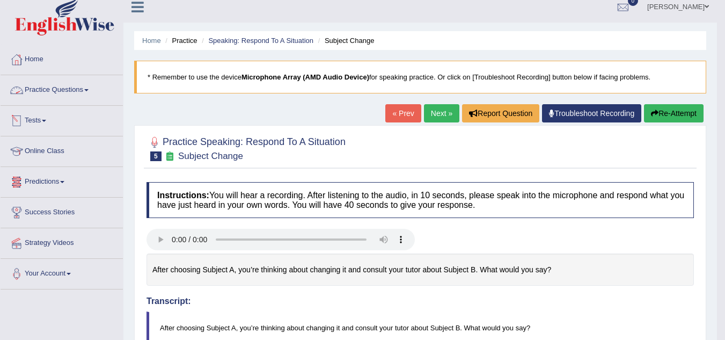
click at [78, 90] on link "Practice Questions" at bounding box center [62, 88] width 122 height 27
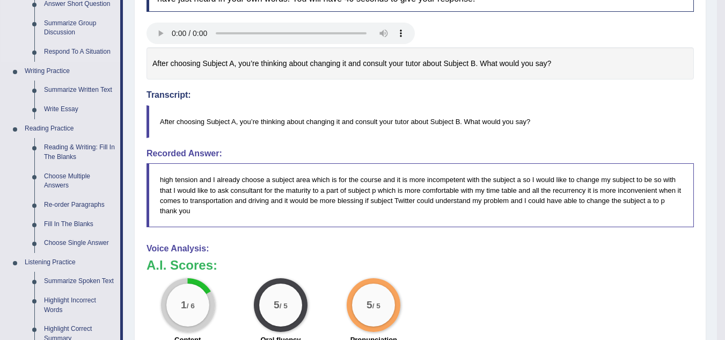
scroll to position [213, 0]
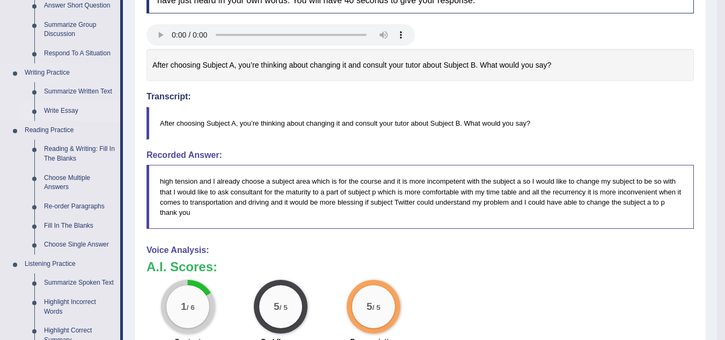
click at [63, 110] on link "Write Essay" at bounding box center [79, 110] width 81 height 19
click at [63, 110] on ul "Speaking Practice Read Aloud Repeat Sentence Describe Image Re-tell Lecture Ans…" at bounding box center [61, 187] width 120 height 573
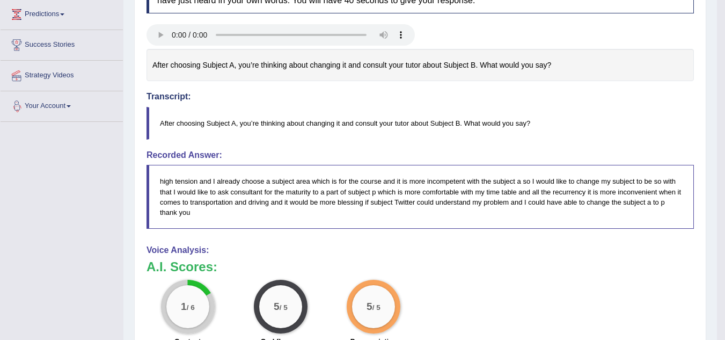
scroll to position [286, 0]
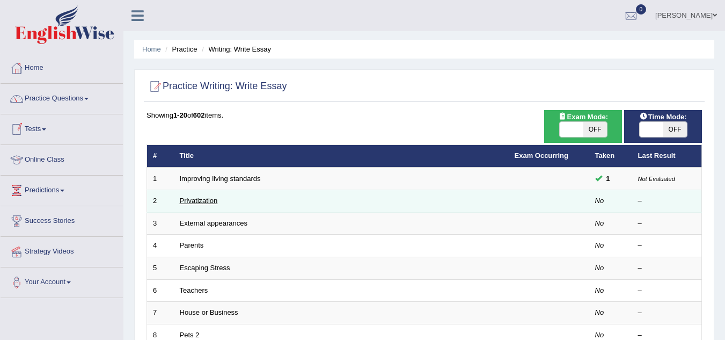
click at [184, 201] on link "Privatization" at bounding box center [199, 200] width 38 height 8
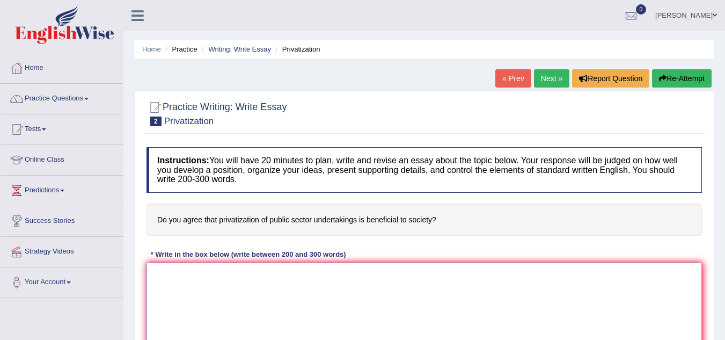
click at [217, 271] on textarea at bounding box center [423, 314] width 555 height 104
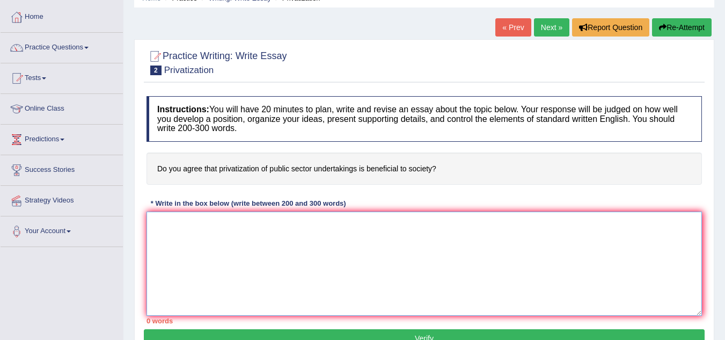
scroll to position [53, 0]
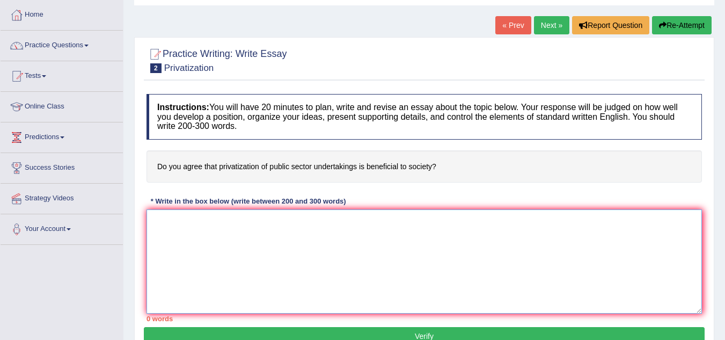
paste textarea "The increasing influence of (essay topic) on our lives has ignited numerous dis…"
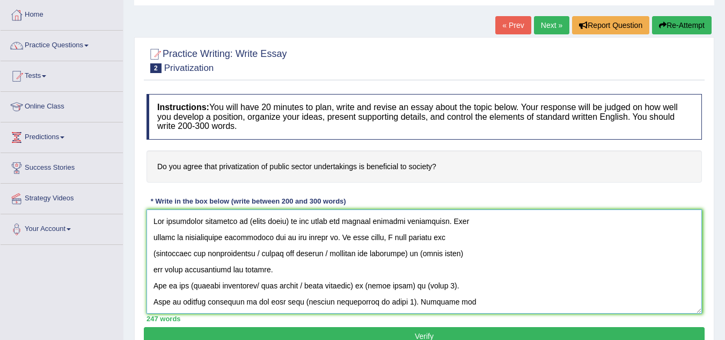
scroll to position [0, 0]
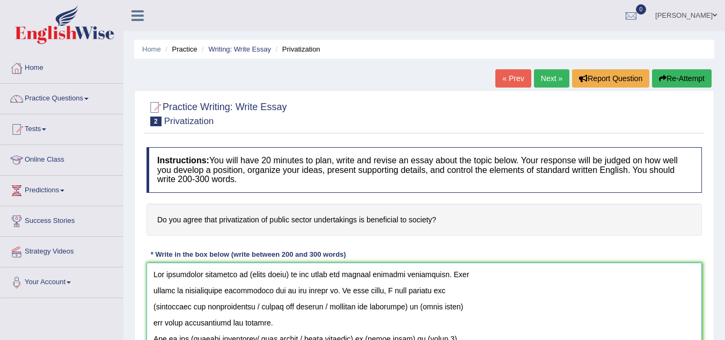
click at [289, 276] on textarea at bounding box center [423, 314] width 555 height 104
click at [287, 276] on textarea at bounding box center [423, 314] width 555 height 104
click at [288, 277] on textarea at bounding box center [423, 314] width 555 height 104
click at [153, 287] on textarea at bounding box center [423, 314] width 555 height 104
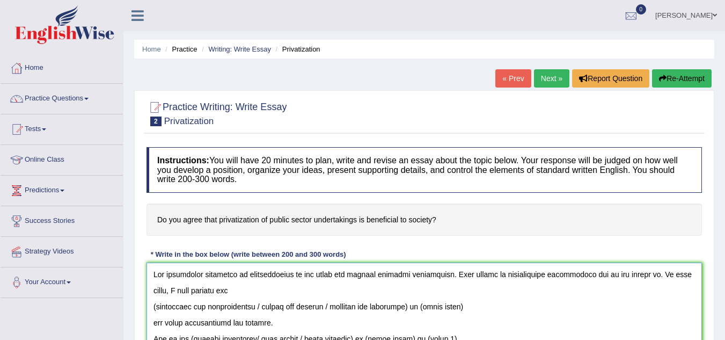
click at [155, 307] on textarea at bounding box center [423, 314] width 555 height 104
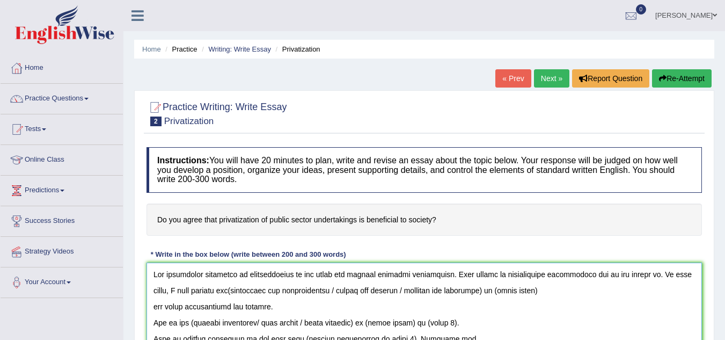
click at [210, 291] on textarea at bounding box center [423, 314] width 555 height 104
drag, startPoint x: 312, startPoint y: 291, endPoint x: 468, endPoint y: 285, distance: 156.8
click at [468, 285] on textarea at bounding box center [423, 314] width 555 height 104
click at [365, 292] on textarea at bounding box center [423, 314] width 555 height 104
click at [629, 274] on textarea at bounding box center [423, 314] width 555 height 104
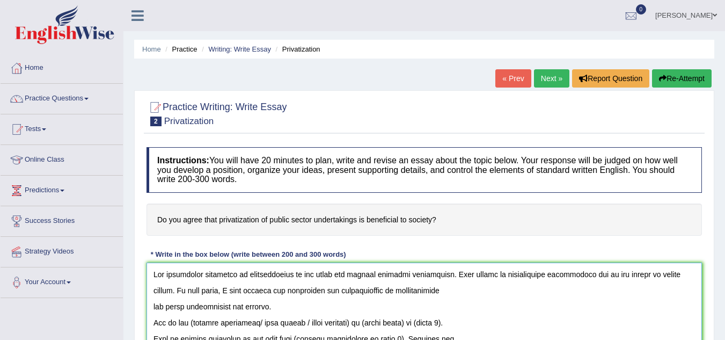
click at [412, 293] on textarea at bounding box center [423, 314] width 555 height 104
click at [422, 290] on textarea at bounding box center [423, 314] width 555 height 104
drag, startPoint x: 422, startPoint y: 290, endPoint x: 291, endPoint y: 311, distance: 132.7
click at [291, 311] on textarea at bounding box center [423, 314] width 555 height 104
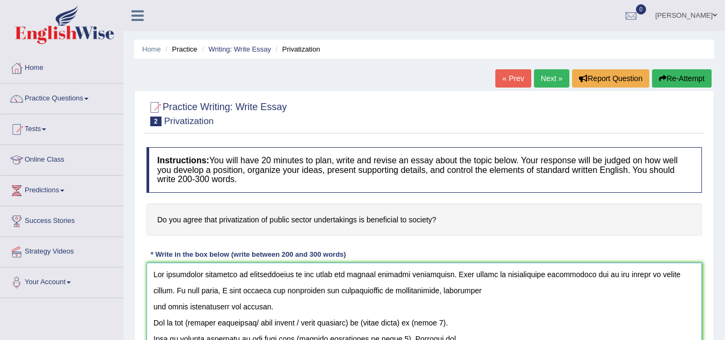
click at [156, 310] on textarea at bounding box center [423, 314] width 555 height 104
click at [153, 309] on textarea at bounding box center [423, 314] width 555 height 104
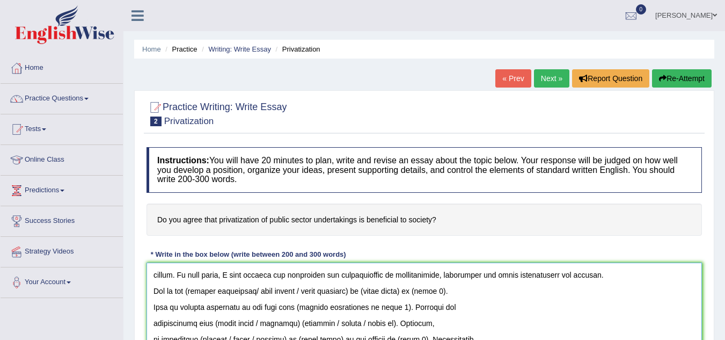
scroll to position [14, 0]
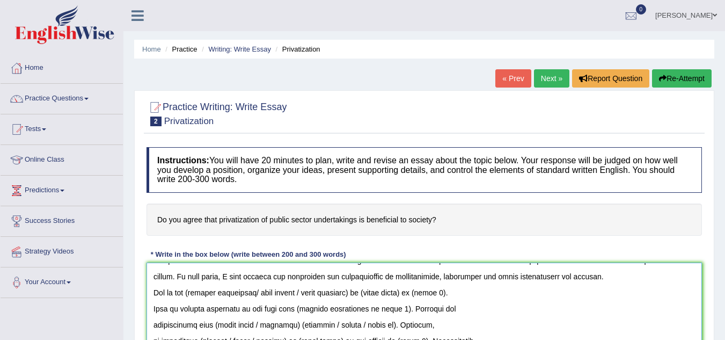
click at [558, 276] on textarea at bounding box center [423, 314] width 555 height 104
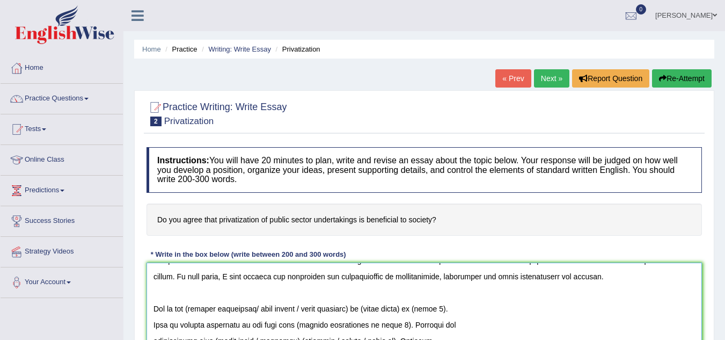
scroll to position [30, 0]
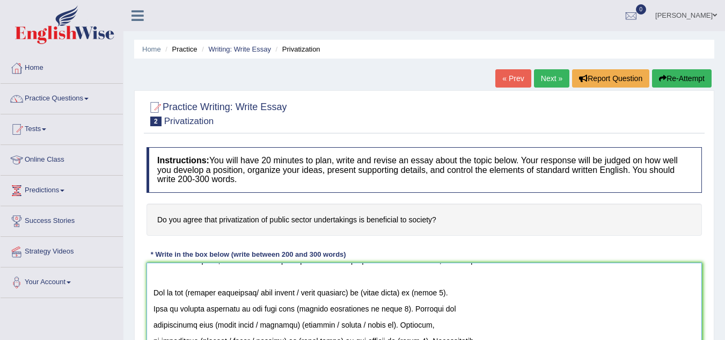
click at [194, 293] on textarea at bounding box center [423, 314] width 555 height 104
click at [363, 294] on textarea at bounding box center [423, 314] width 555 height 104
click at [309, 294] on textarea at bounding box center [423, 314] width 555 height 104
click at [350, 297] on textarea at bounding box center [423, 314] width 555 height 104
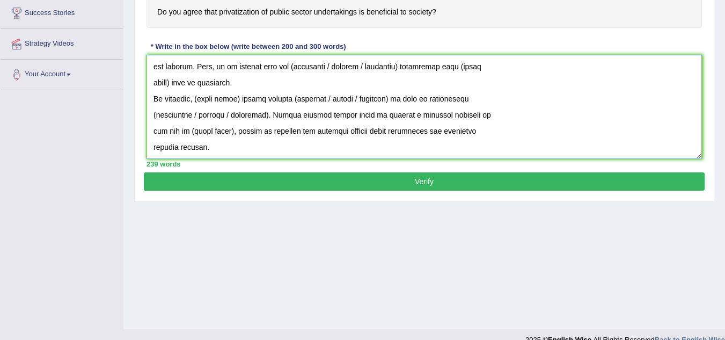
scroll to position [224, 0]
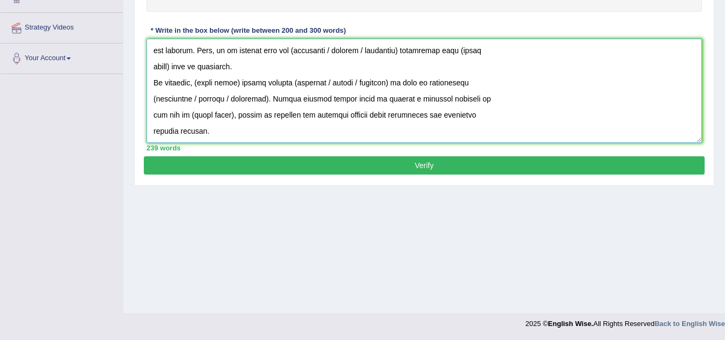
type textarea "The increasing influence of privatization on our lives has ignited numerous dis…"
click at [411, 159] on button "Verify" at bounding box center [424, 165] width 561 height 18
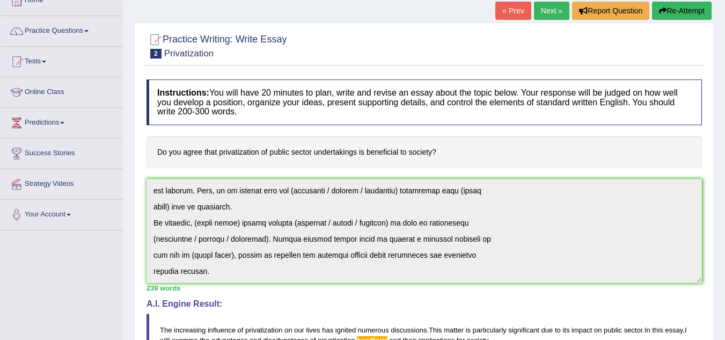
scroll to position [0, 0]
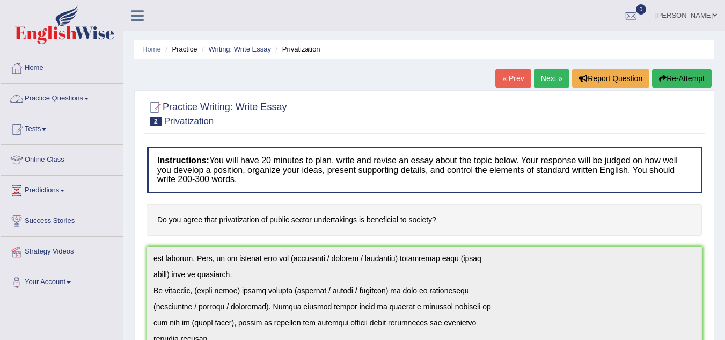
click at [76, 97] on link "Practice Questions" at bounding box center [62, 97] width 122 height 27
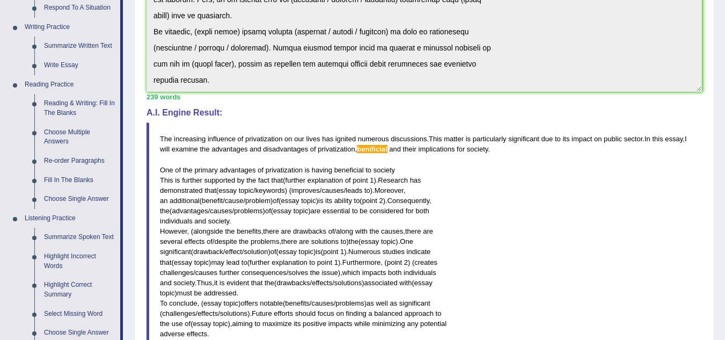
scroll to position [259, 0]
click at [99, 100] on link "Reading & Writing: Fill In The Blanks" at bounding box center [79, 107] width 81 height 28
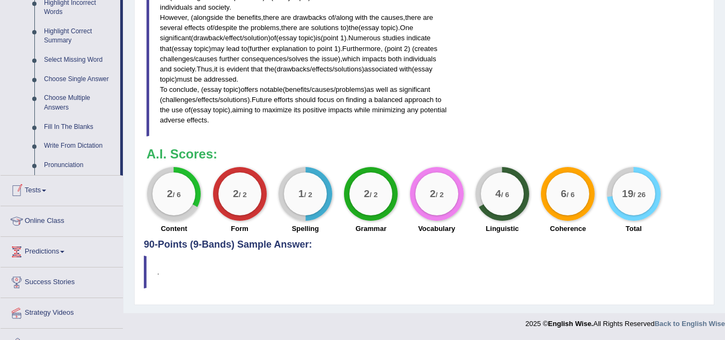
scroll to position [509, 0]
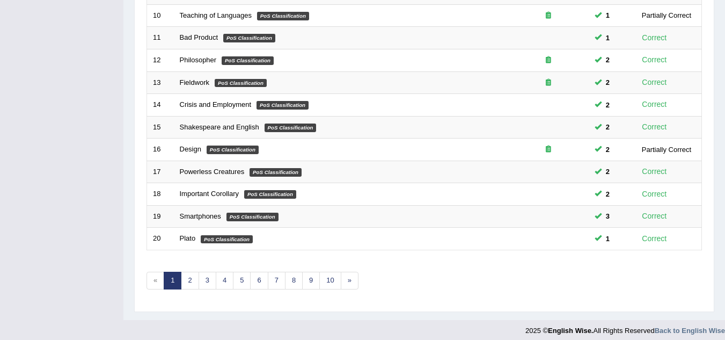
scroll to position [371, 0]
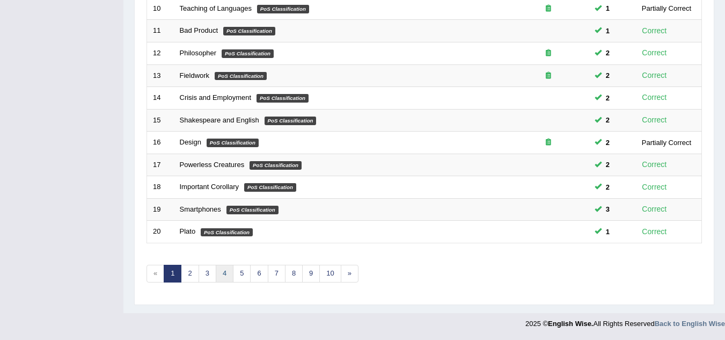
click at [226, 274] on link "4" at bounding box center [225, 274] width 18 height 18
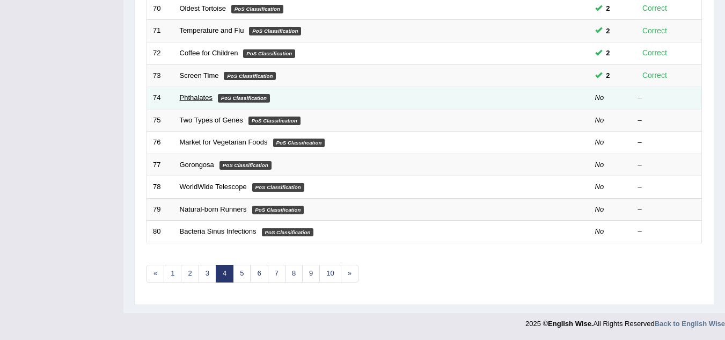
click at [193, 94] on link "Phthalates" at bounding box center [196, 97] width 33 height 8
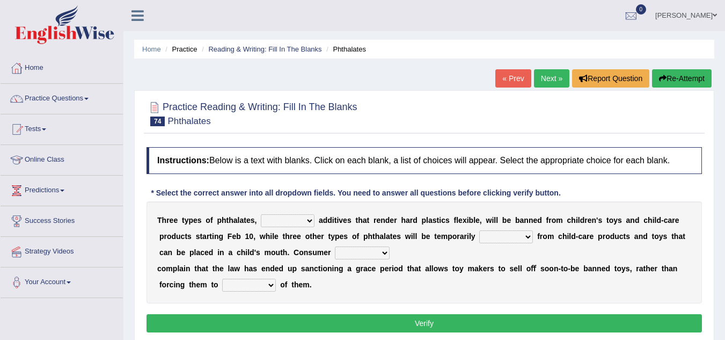
click at [272, 219] on select "nutritional legal expensive chemical" at bounding box center [288, 220] width 54 height 13
select select "chemical"
click at [261, 214] on select "nutritional legal expensive chemical" at bounding box center [288, 220] width 54 height 13
click at [490, 237] on select "originated collected prohibited examined" at bounding box center [506, 236] width 54 height 13
select select "prohibited"
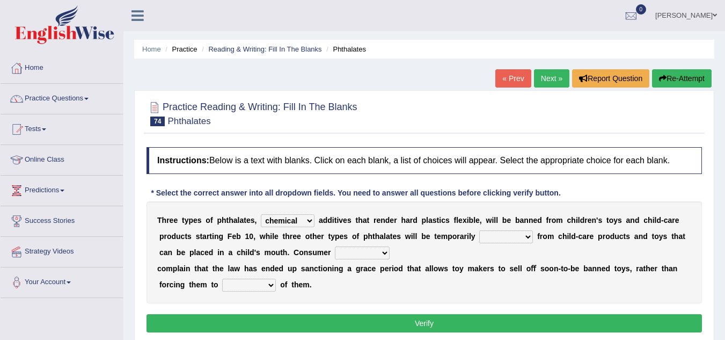
click at [479, 230] on select "originated collected prohibited examined" at bounding box center [506, 236] width 54 height 13
click at [349, 253] on select "fellows dictators candidates advocates" at bounding box center [362, 252] width 55 height 13
select select "advocates"
click at [335, 246] on select "fellows dictators candidates advocates" at bounding box center [362, 252] width 55 height 13
click at [242, 288] on select "deal boast deprive dispose" at bounding box center [249, 284] width 54 height 13
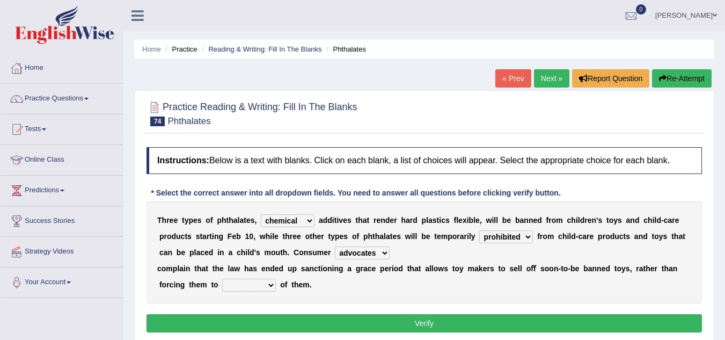
select select "dispose"
click at [222, 278] on select "deal boast deprive dispose" at bounding box center [249, 284] width 54 height 13
click at [254, 328] on button "Verify" at bounding box center [423, 323] width 555 height 18
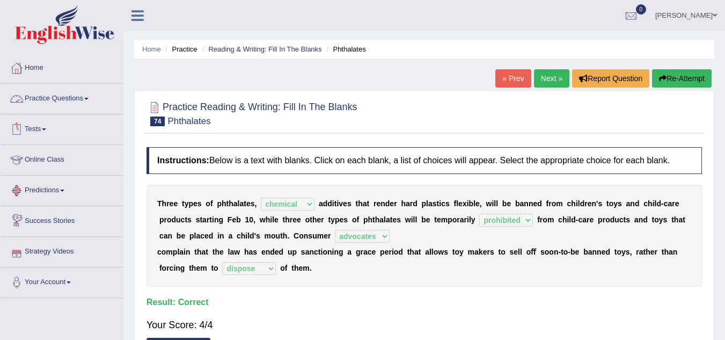
click at [75, 98] on link "Practice Questions" at bounding box center [62, 97] width 122 height 27
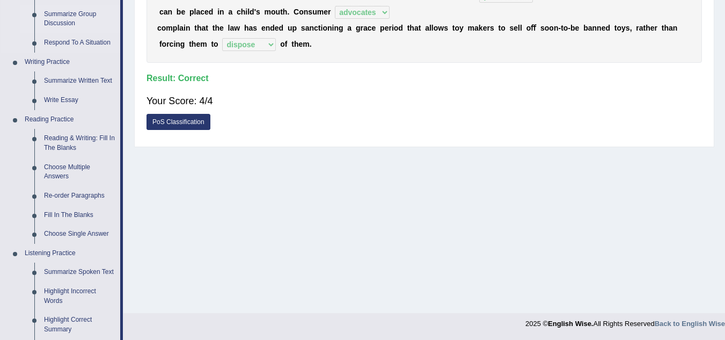
scroll to position [225, 0]
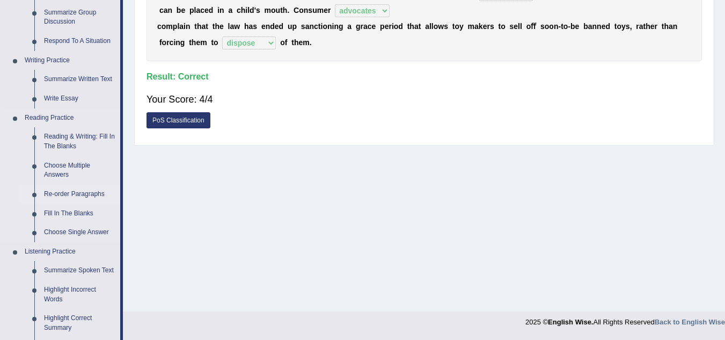
click at [73, 194] on link "Re-order Paragraphs" at bounding box center [79, 194] width 81 height 19
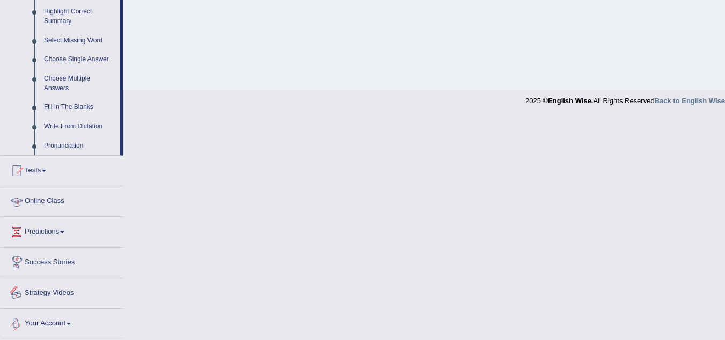
scroll to position [446, 0]
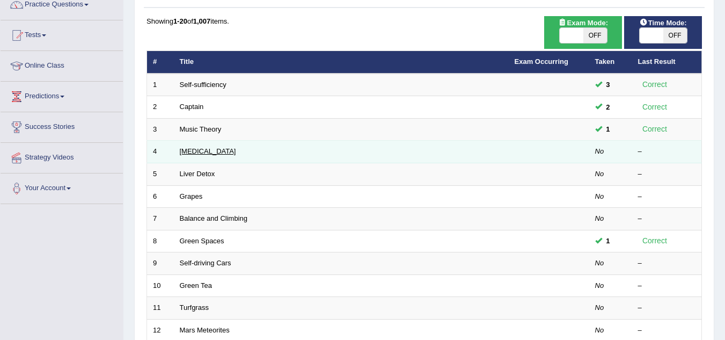
click at [189, 150] on link "[MEDICAL_DATA]" at bounding box center [208, 151] width 56 height 8
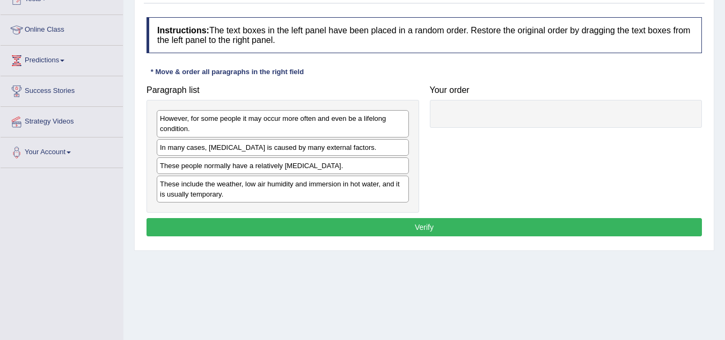
scroll to position [130, 0]
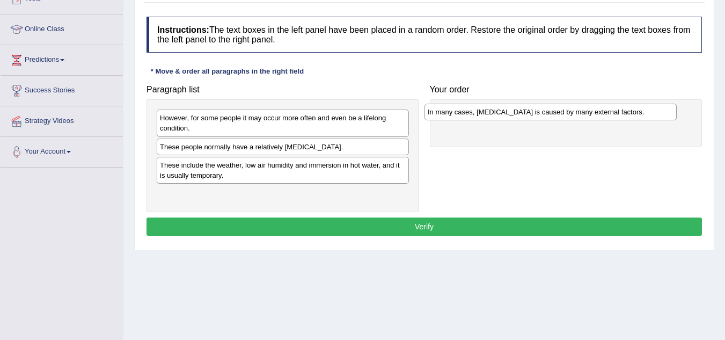
drag, startPoint x: 239, startPoint y: 149, endPoint x: 507, endPoint y: 114, distance: 270.0
click at [507, 114] on div "In many cases, [MEDICAL_DATA] is caused by many external factors." at bounding box center [550, 112] width 252 height 17
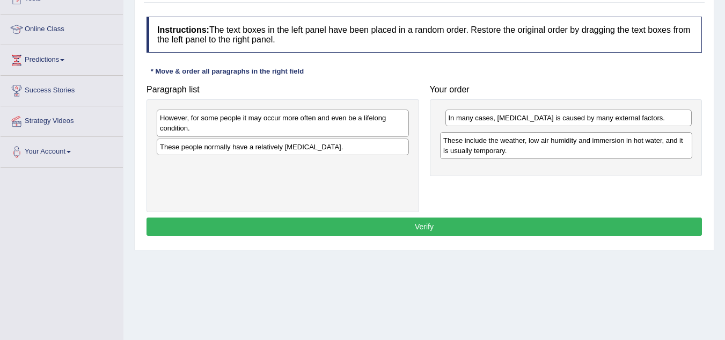
drag, startPoint x: 288, startPoint y: 171, endPoint x: 571, endPoint y: 146, distance: 284.4
click at [571, 146] on div "These include the weather, low air humidity and immersion in hot water, and it …" at bounding box center [566, 145] width 252 height 27
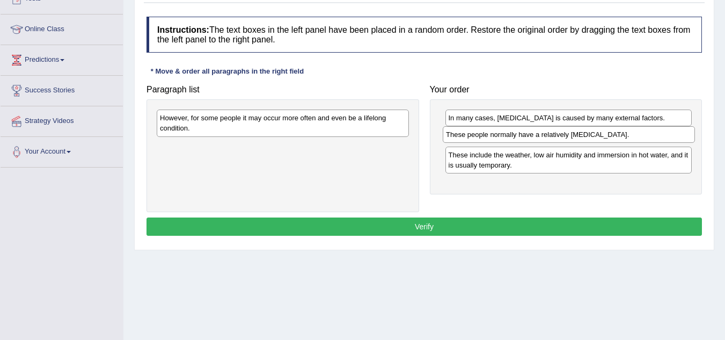
drag, startPoint x: 363, startPoint y: 147, endPoint x: 650, endPoint y: 135, distance: 287.3
click at [650, 135] on div "These people normally have a relatively [MEDICAL_DATA]." at bounding box center [569, 134] width 252 height 17
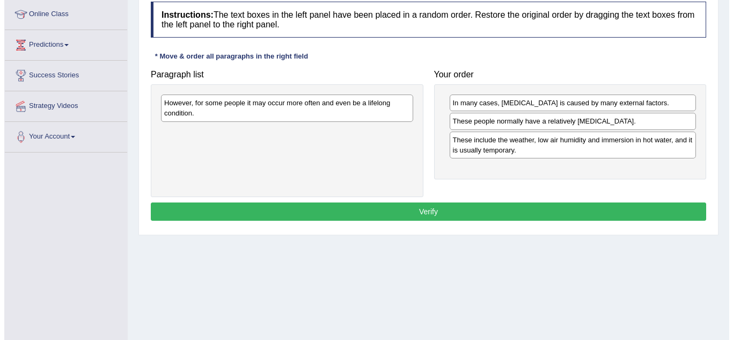
scroll to position [146, 0]
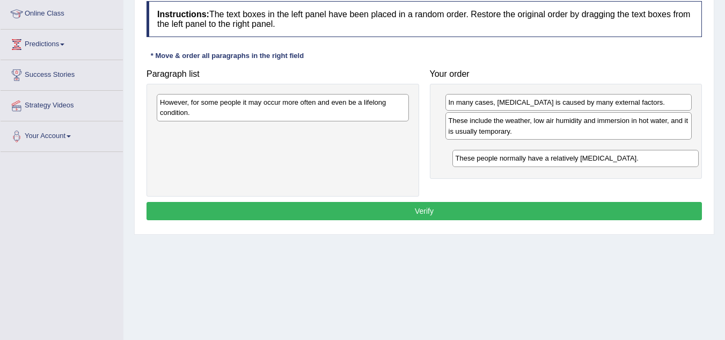
drag, startPoint x: 493, startPoint y: 124, endPoint x: 491, endPoint y: 159, distance: 34.9
click at [491, 159] on div "These people normally have a relatively [MEDICAL_DATA]." at bounding box center [575, 158] width 247 height 17
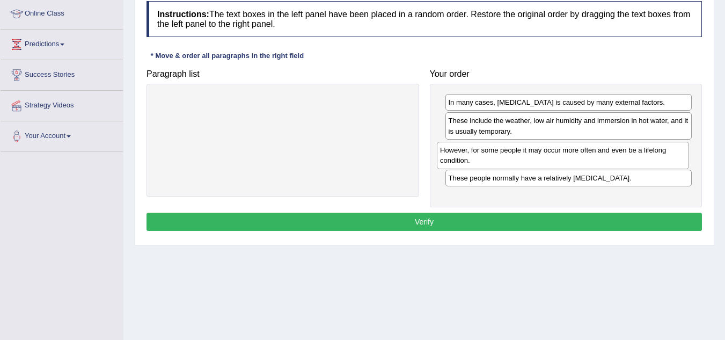
drag, startPoint x: 309, startPoint y: 109, endPoint x: 589, endPoint y: 157, distance: 284.1
click at [589, 157] on div "However, for some people it may occur more often and even be a lifelong conditi…" at bounding box center [563, 155] width 252 height 27
click at [524, 215] on button "Verify" at bounding box center [423, 221] width 555 height 18
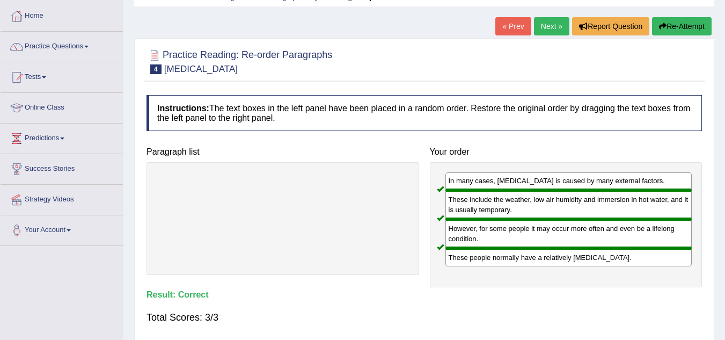
scroll to position [52, 0]
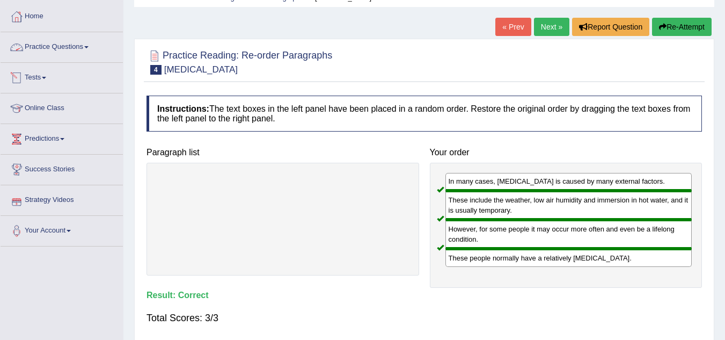
click at [72, 45] on link "Practice Questions" at bounding box center [62, 45] width 122 height 27
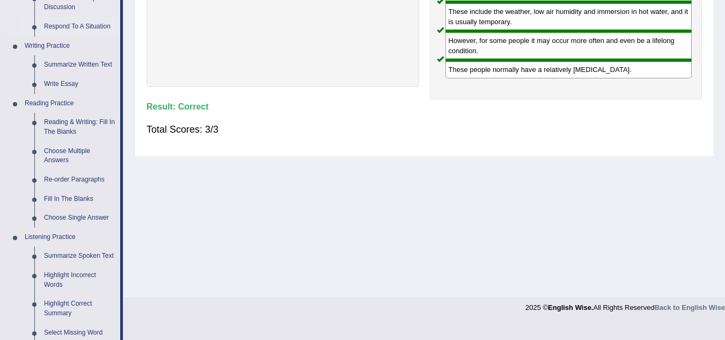
scroll to position [244, 0]
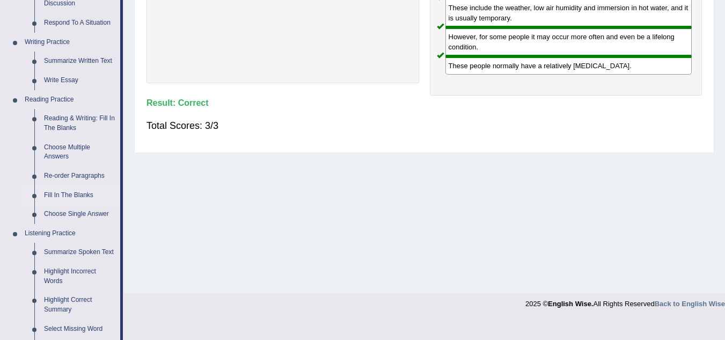
click at [67, 195] on link "Fill In The Blanks" at bounding box center [79, 195] width 81 height 19
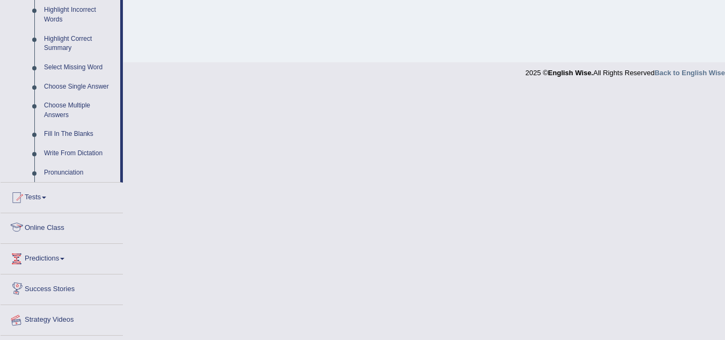
scroll to position [417, 0]
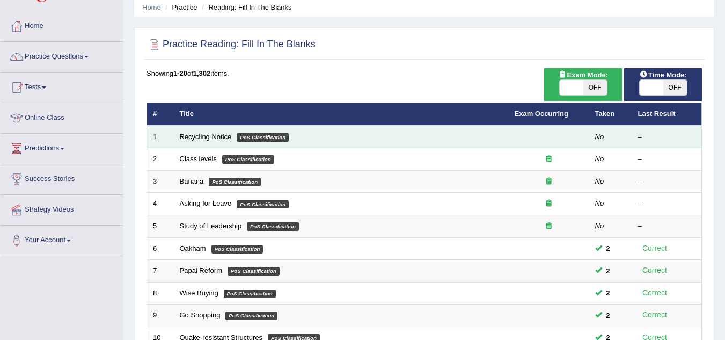
click at [208, 138] on link "Recycling Notice" at bounding box center [206, 137] width 52 height 8
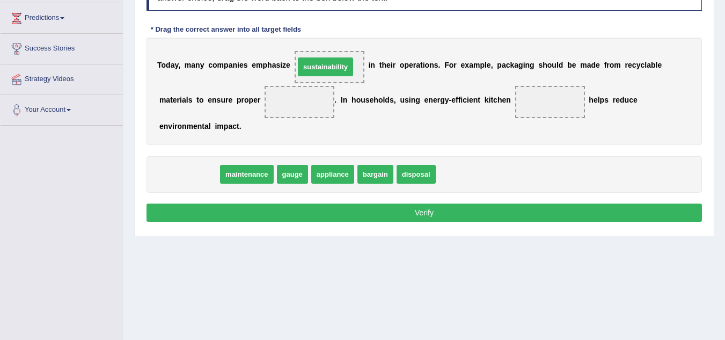
drag, startPoint x: 187, startPoint y: 177, endPoint x: 323, endPoint y: 70, distance: 173.5
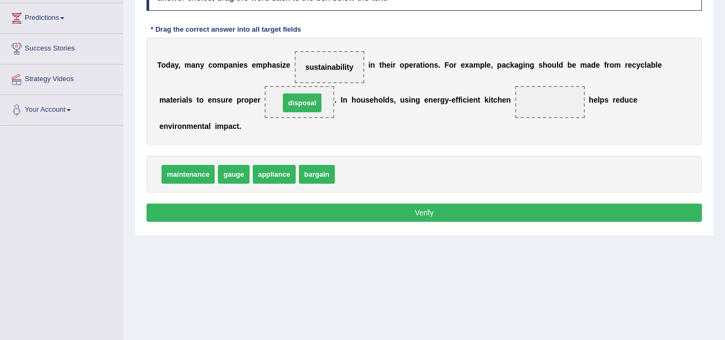
drag, startPoint x: 357, startPoint y: 175, endPoint x: 302, endPoint y: 104, distance: 90.3
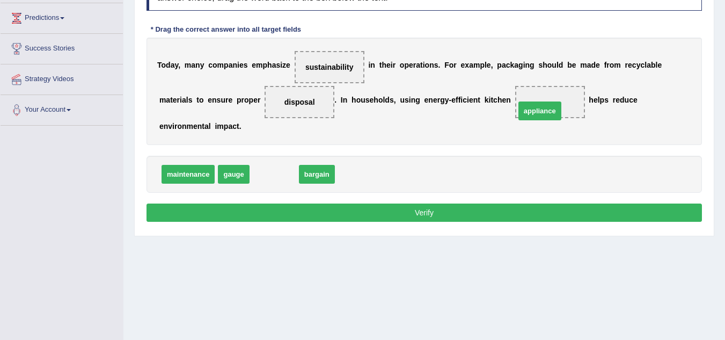
drag, startPoint x: 276, startPoint y: 172, endPoint x: 544, endPoint y: 108, distance: 274.7
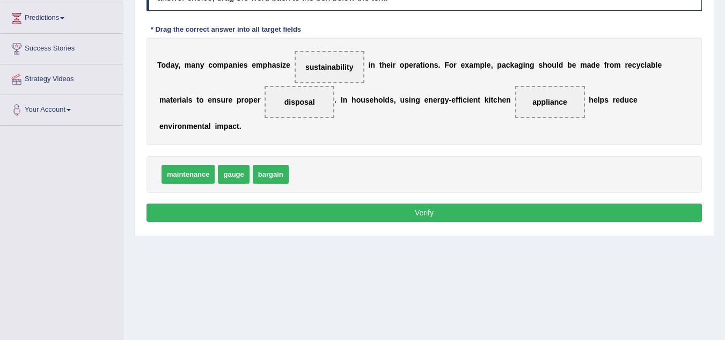
click at [427, 212] on button "Verify" at bounding box center [423, 212] width 555 height 18
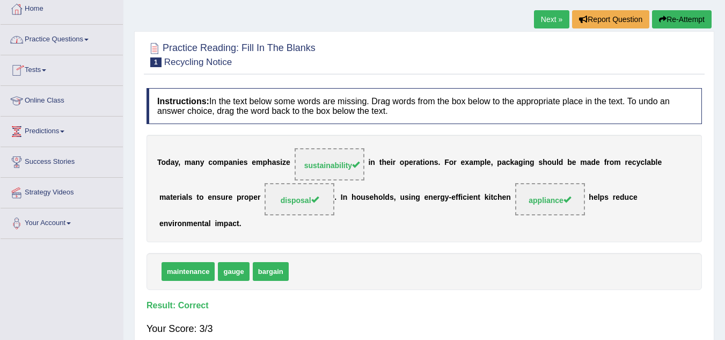
scroll to position [54, 0]
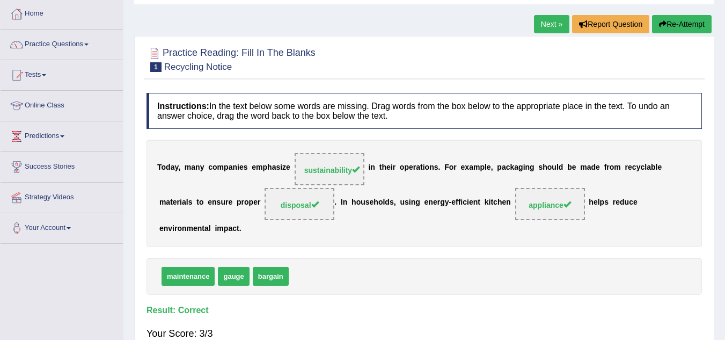
click at [542, 22] on link "Next »" at bounding box center [551, 24] width 35 height 18
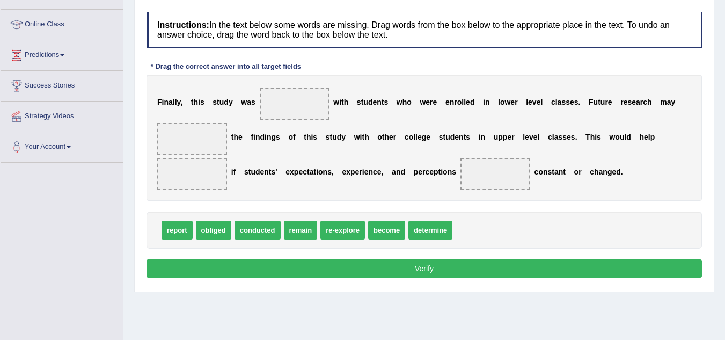
scroll to position [136, 0]
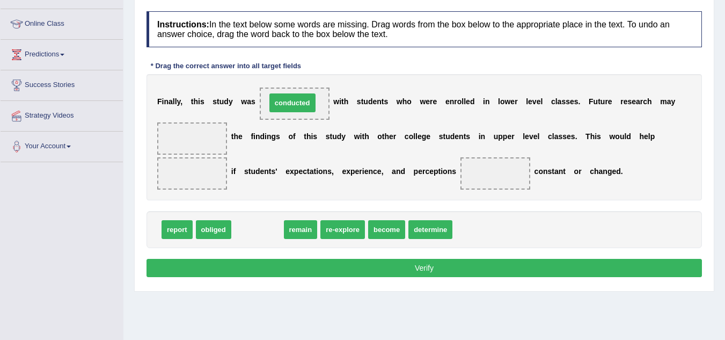
drag, startPoint x: 263, startPoint y: 233, endPoint x: 298, endPoint y: 110, distance: 128.1
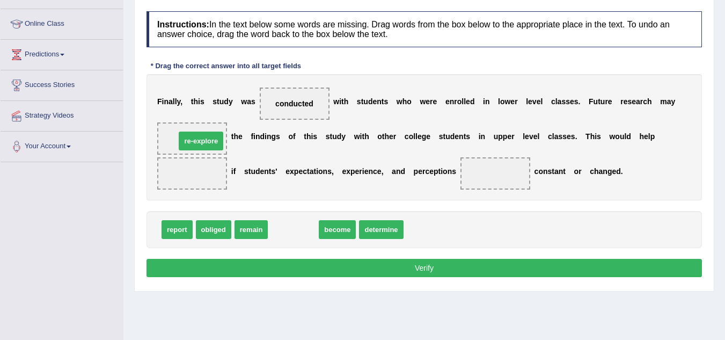
drag, startPoint x: 293, startPoint y: 232, endPoint x: 201, endPoint y: 143, distance: 127.9
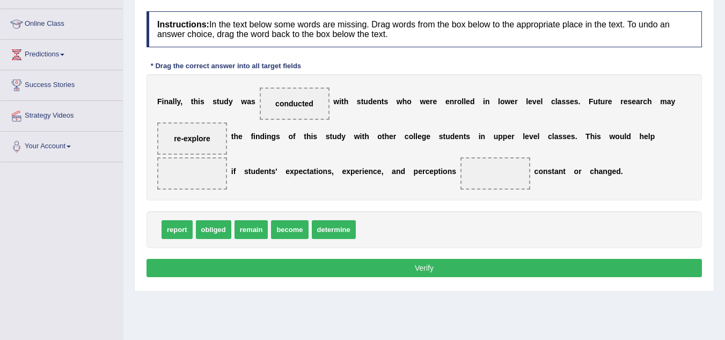
click at [285, 229] on span "become" at bounding box center [289, 229] width 37 height 19
drag, startPoint x: 252, startPoint y: 231, endPoint x: 488, endPoint y: 173, distance: 243.1
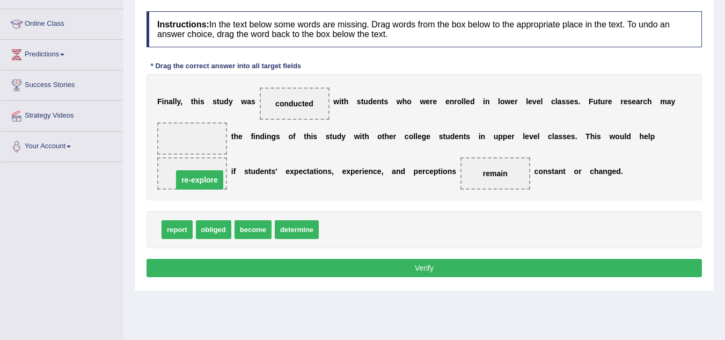
drag, startPoint x: 190, startPoint y: 139, endPoint x: 198, endPoint y: 181, distance: 42.5
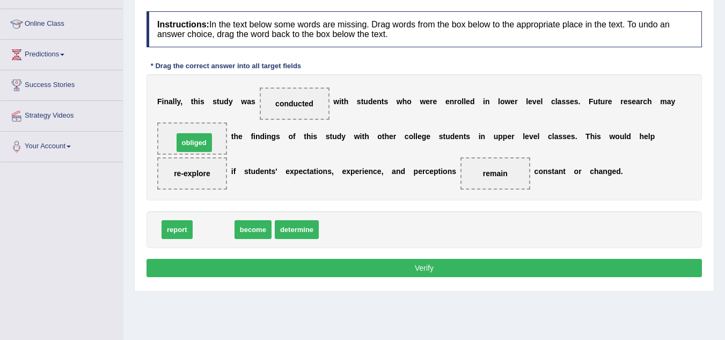
drag, startPoint x: 214, startPoint y: 229, endPoint x: 194, endPoint y: 142, distance: 89.2
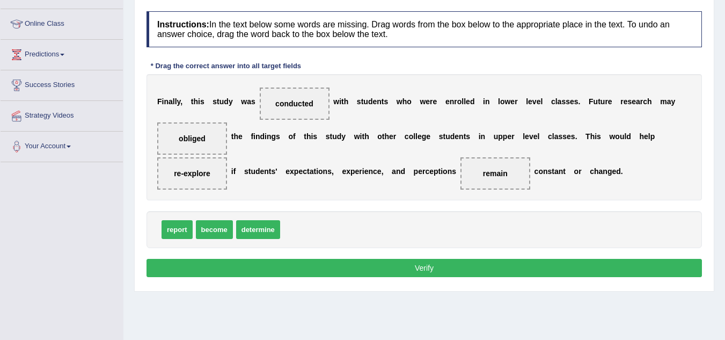
click at [258, 270] on button "Verify" at bounding box center [423, 268] width 555 height 18
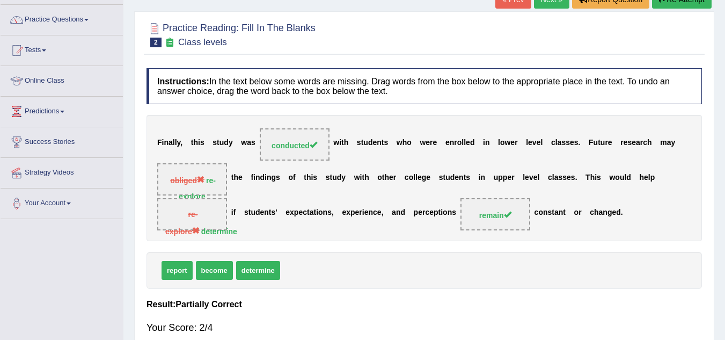
scroll to position [55, 0]
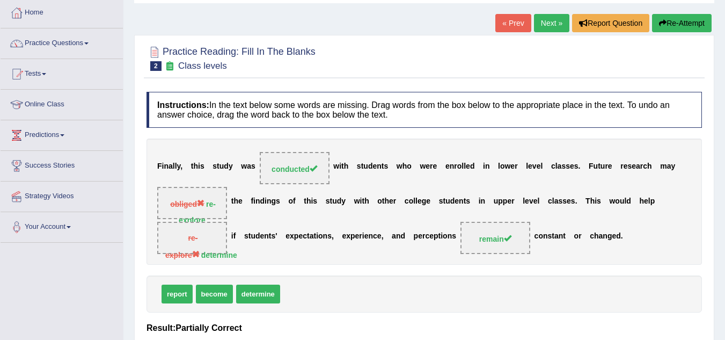
click at [664, 23] on button "Re-Attempt" at bounding box center [682, 23] width 60 height 18
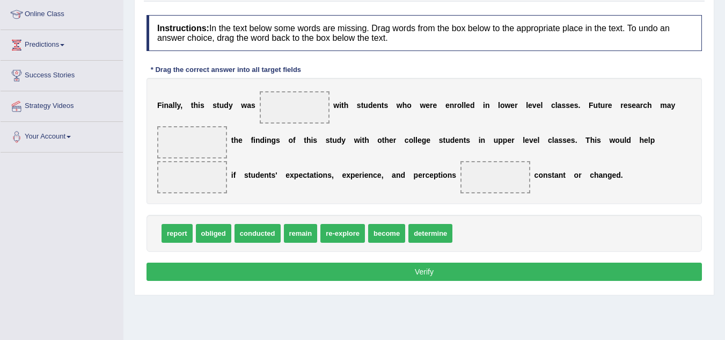
scroll to position [145, 0]
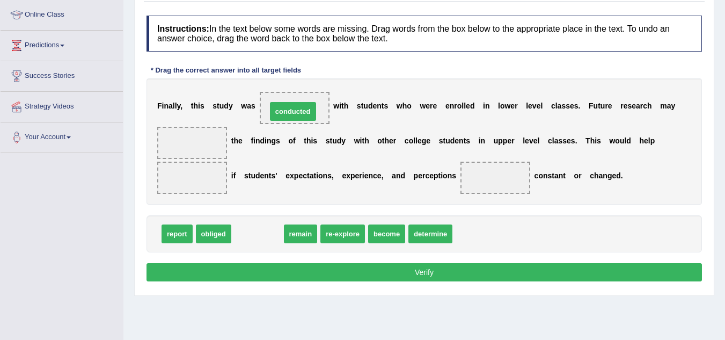
drag, startPoint x: 250, startPoint y: 234, endPoint x: 285, endPoint y: 112, distance: 127.4
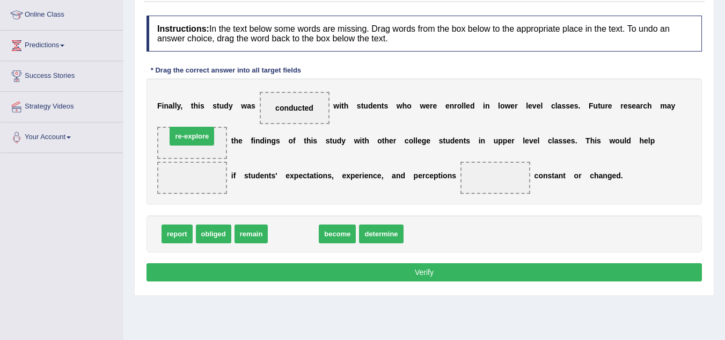
drag, startPoint x: 293, startPoint y: 229, endPoint x: 192, endPoint y: 131, distance: 140.8
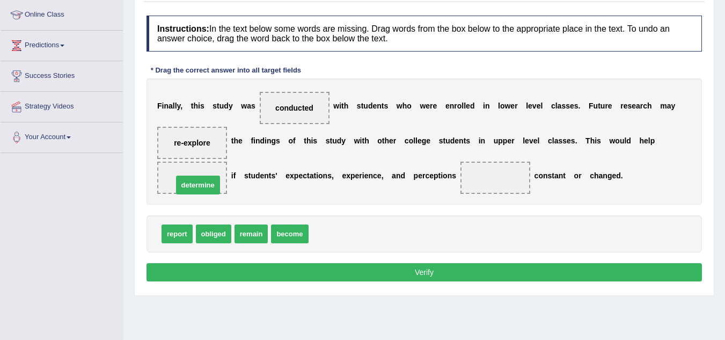
drag, startPoint x: 339, startPoint y: 233, endPoint x: 203, endPoint y: 185, distance: 144.3
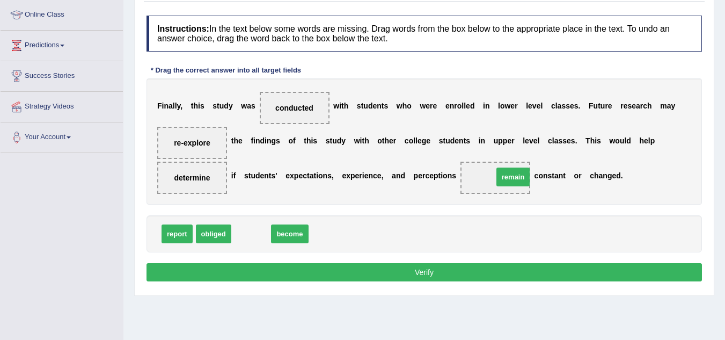
drag, startPoint x: 252, startPoint y: 236, endPoint x: 513, endPoint y: 179, distance: 267.9
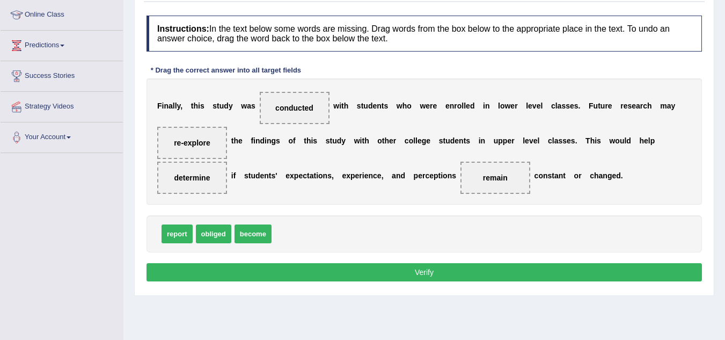
click at [437, 275] on button "Verify" at bounding box center [423, 272] width 555 height 18
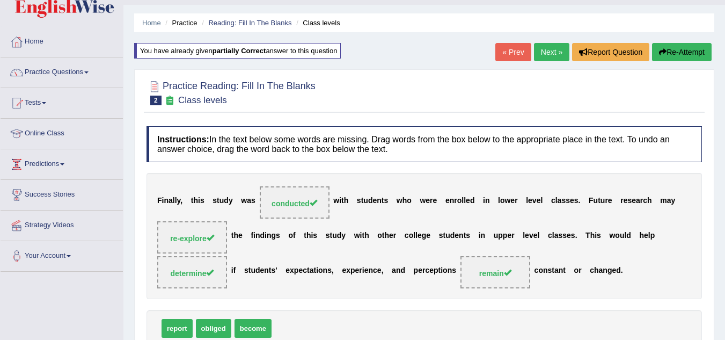
scroll to position [0, 0]
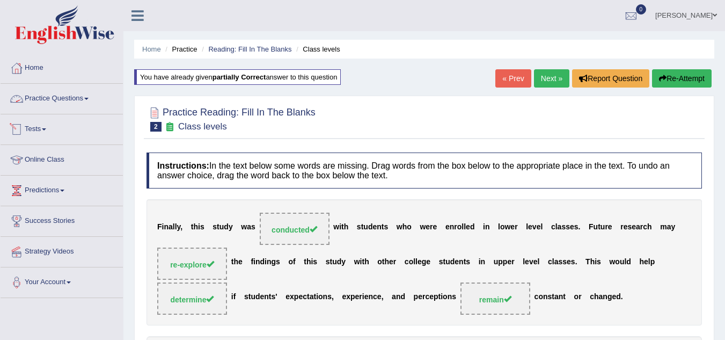
click at [76, 100] on link "Practice Questions" at bounding box center [62, 97] width 122 height 27
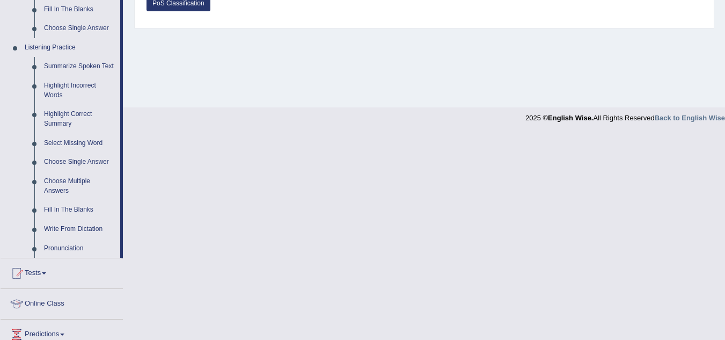
scroll to position [430, 0]
click at [82, 203] on link "Fill In The Blanks" at bounding box center [79, 209] width 81 height 19
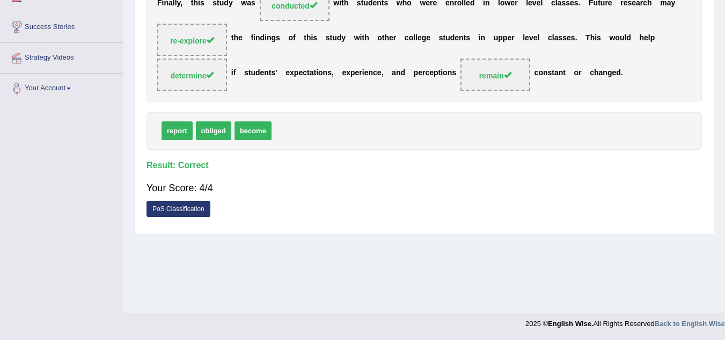
scroll to position [150, 0]
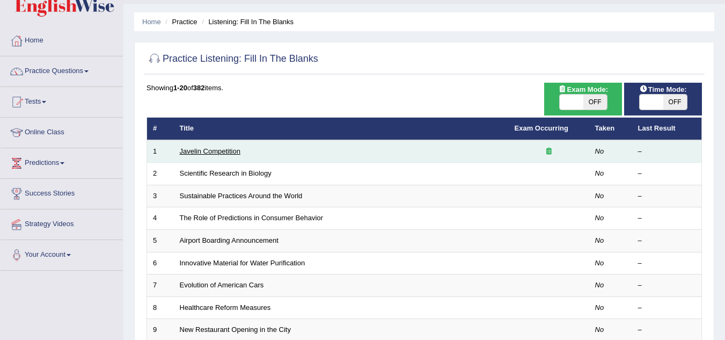
click at [219, 148] on link "Javelin Competition" at bounding box center [210, 151] width 61 height 8
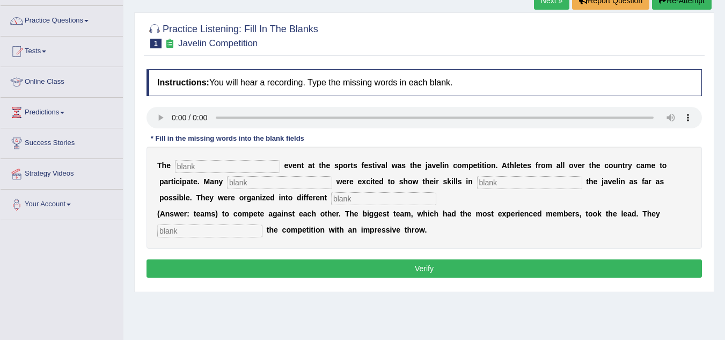
scroll to position [97, 0]
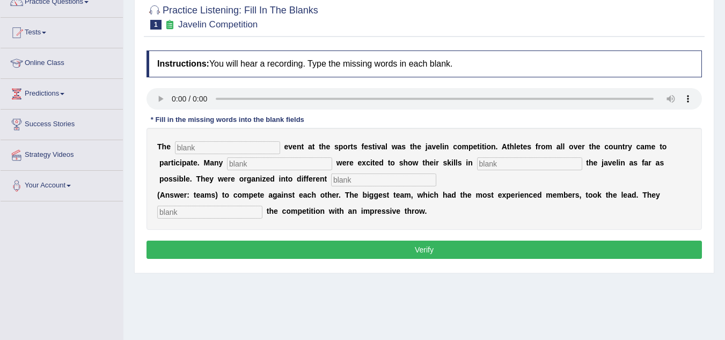
click at [188, 144] on input "text" at bounding box center [227, 147] width 105 height 13
type input "giigst"
click at [244, 163] on input "text" at bounding box center [279, 163] width 105 height 13
type input "people"
click at [495, 162] on input "text" at bounding box center [529, 163] width 105 height 13
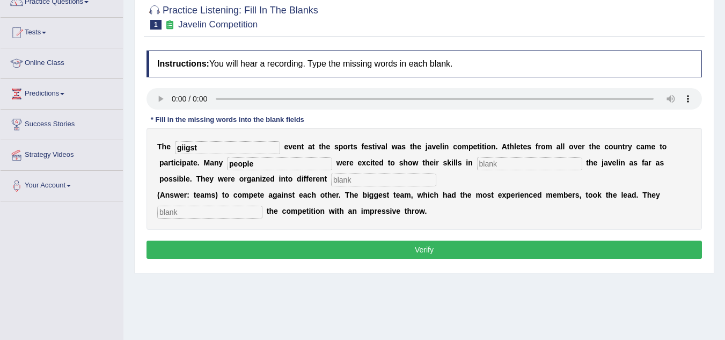
click at [485, 165] on input "text" at bounding box center [529, 163] width 105 height 13
click at [355, 180] on input "text" at bounding box center [383, 179] width 105 height 13
click at [494, 162] on input "th" at bounding box center [529, 163] width 105 height 13
type input "thrw"
click at [364, 177] on input "text" at bounding box center [383, 179] width 105 height 13
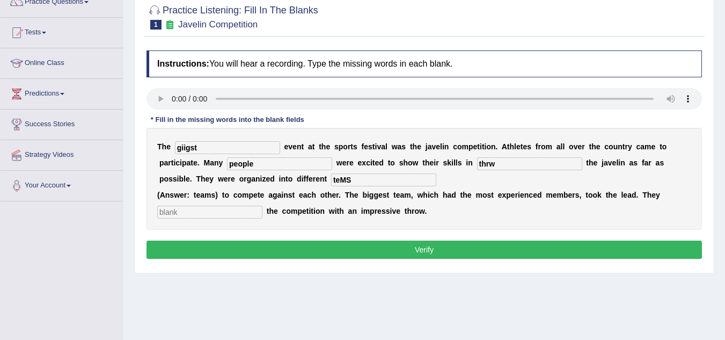
type input "teMS"
click at [212, 211] on input "text" at bounding box center [209, 212] width 105 height 13
type input "S"
type input "started"
click at [224, 143] on input "giigst" at bounding box center [227, 147] width 105 height 13
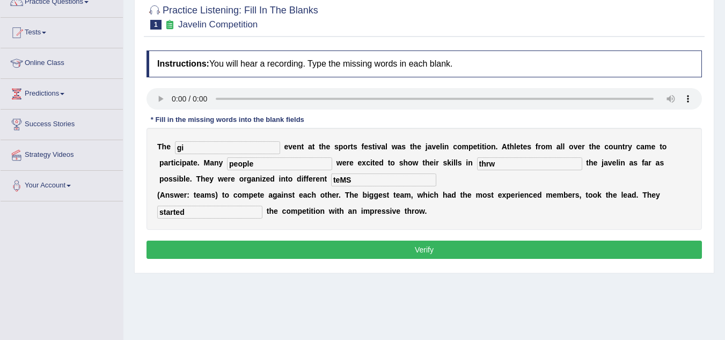
type input "g"
type input "biggest"
click at [488, 165] on input "thrw" at bounding box center [529, 163] width 105 height 13
click at [509, 160] on input "throw" at bounding box center [529, 163] width 105 height 13
type input "throwing"
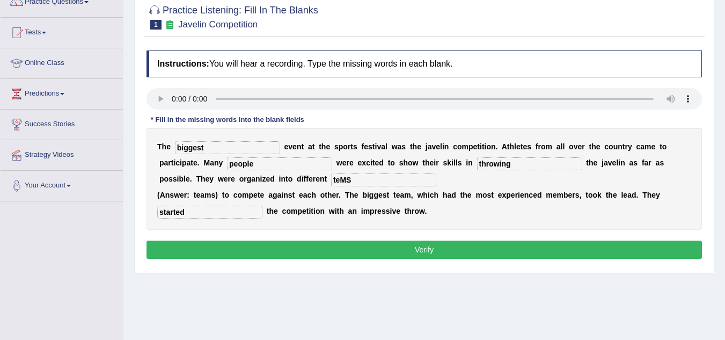
click at [379, 178] on input "teMS" at bounding box center [383, 179] width 105 height 13
type input "tteams"
click at [362, 246] on button "Verify" at bounding box center [423, 249] width 555 height 18
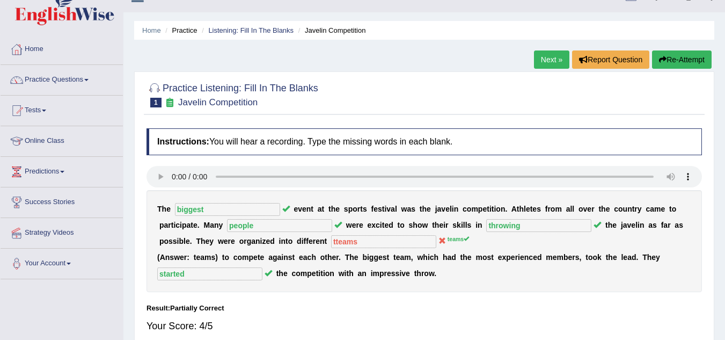
scroll to position [18, 0]
click at [686, 57] on button "Re-Attempt" at bounding box center [682, 60] width 60 height 18
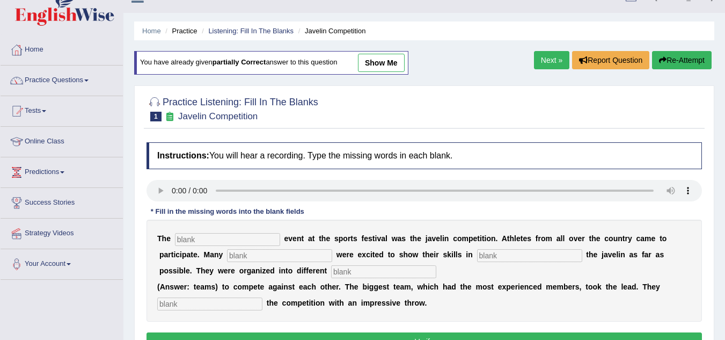
click at [202, 241] on input "text" at bounding box center [227, 239] width 105 height 13
type input "biggest"
click at [261, 257] on input "text" at bounding box center [279, 255] width 105 height 13
type input "people"
click at [493, 250] on input "text" at bounding box center [529, 255] width 105 height 13
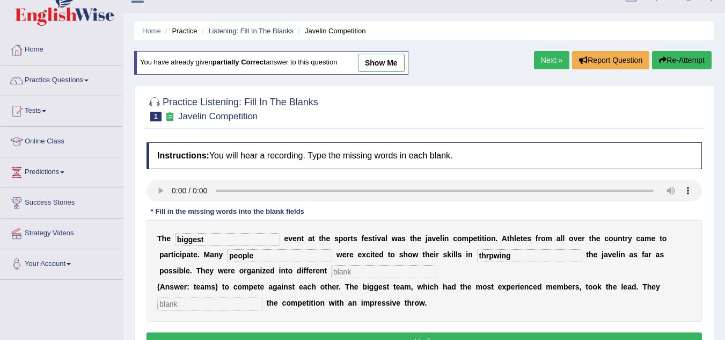
type input "thrpwing"
click at [369, 274] on input "text" at bounding box center [383, 271] width 105 height 13
type input "teams"
click at [246, 302] on input "text" at bounding box center [209, 303] width 105 height 13
type input "started"
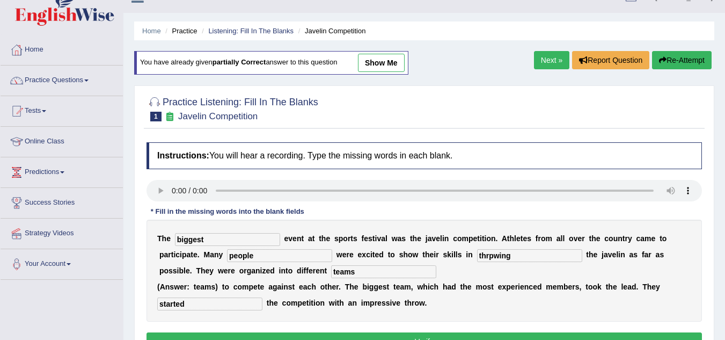
click at [491, 259] on input "thrpwing" at bounding box center [529, 255] width 105 height 13
click at [496, 258] on input "thrpwing" at bounding box center [529, 255] width 105 height 13
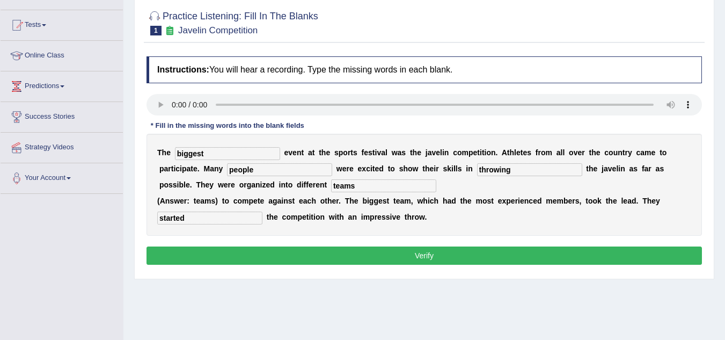
scroll to position [109, 0]
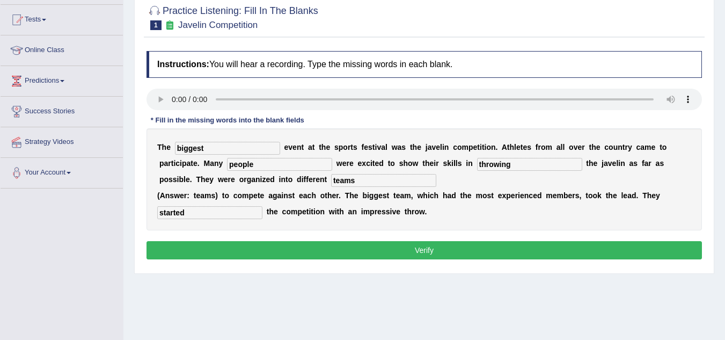
type input "throwing"
click at [482, 253] on button "Verify" at bounding box center [423, 250] width 555 height 18
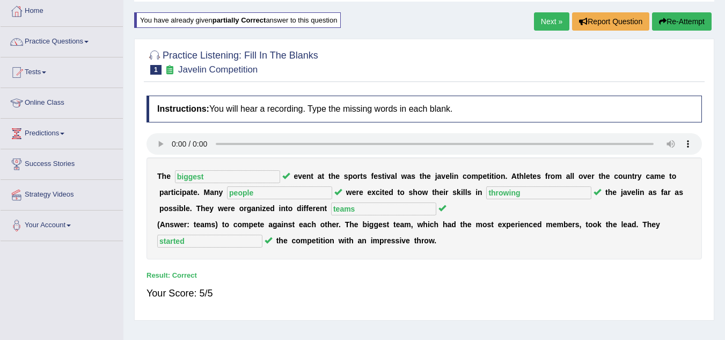
scroll to position [56, 0]
click at [553, 17] on link "Next »" at bounding box center [551, 22] width 35 height 18
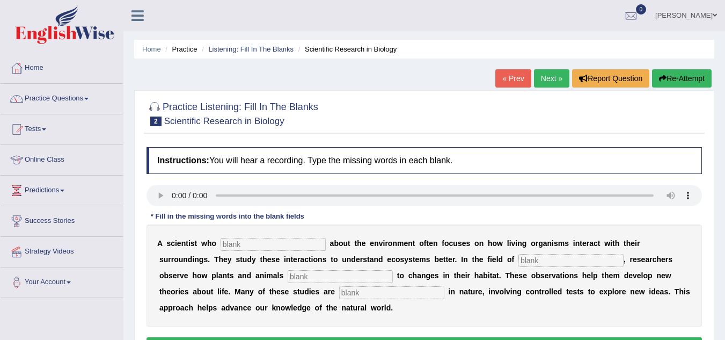
click at [241, 246] on input "text" at bounding box center [273, 244] width 105 height 13
type input "cares"
click at [547, 262] on input "text" at bounding box center [570, 260] width 105 height 13
type input "biology"
click at [337, 282] on input "text" at bounding box center [340, 276] width 105 height 13
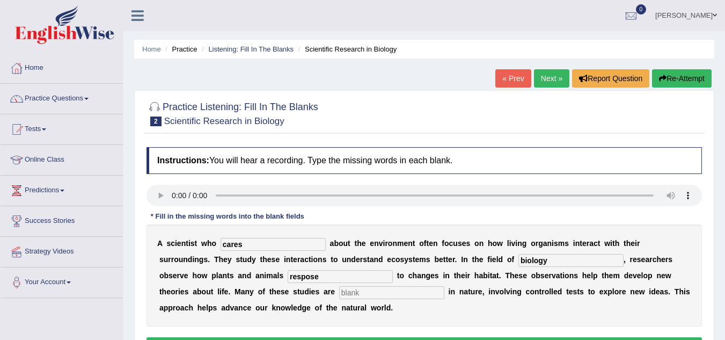
type input "respose"
click at [361, 294] on input "text" at bounding box center [391, 292] width 105 height 13
type input "experimental"
click at [311, 276] on input "respose" at bounding box center [340, 276] width 105 height 13
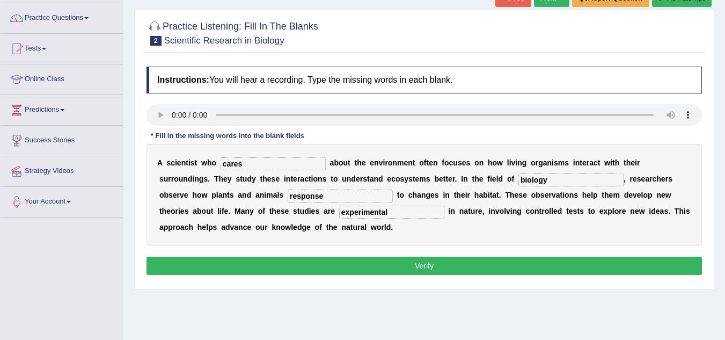
type input "response"
click at [453, 267] on button "Verify" at bounding box center [423, 265] width 555 height 18
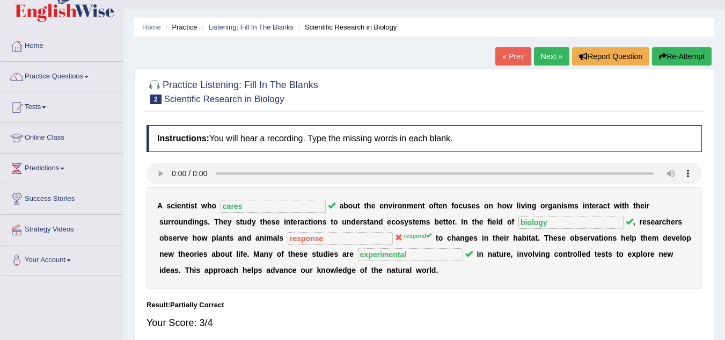
scroll to position [21, 0]
click at [690, 57] on button "Re-Attempt" at bounding box center [682, 57] width 60 height 18
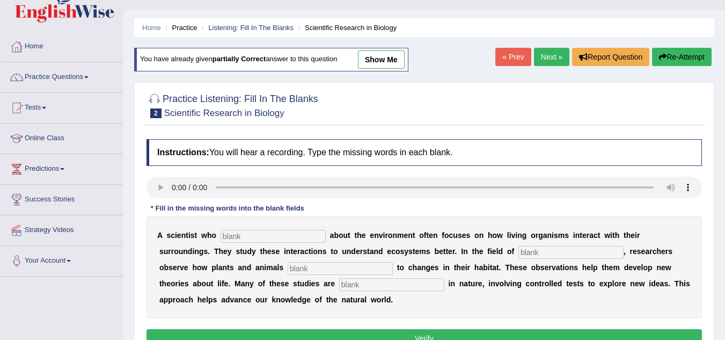
click at [258, 234] on input "text" at bounding box center [273, 236] width 105 height 13
type input "cares"
click at [544, 249] on input "text" at bounding box center [570, 252] width 105 height 13
type input "biology"
click at [324, 268] on input "text" at bounding box center [340, 268] width 105 height 13
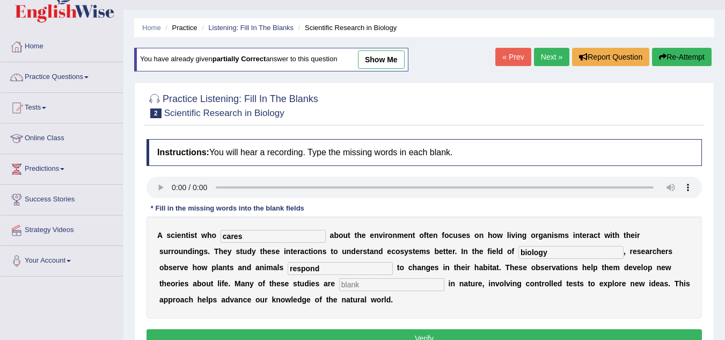
type input "respond"
click at [347, 285] on input "text" at bounding box center [391, 284] width 105 height 13
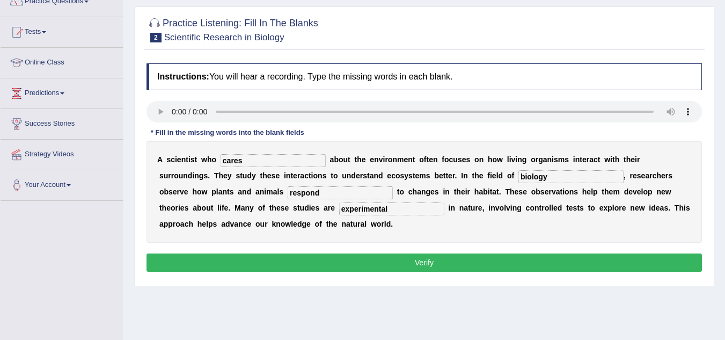
scroll to position [98, 0]
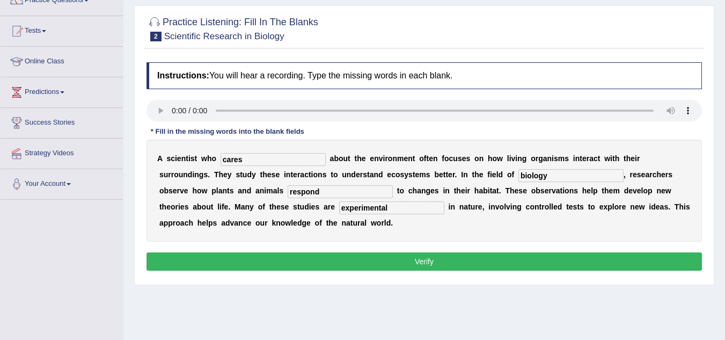
type input "experimental"
click at [351, 265] on button "Verify" at bounding box center [423, 261] width 555 height 18
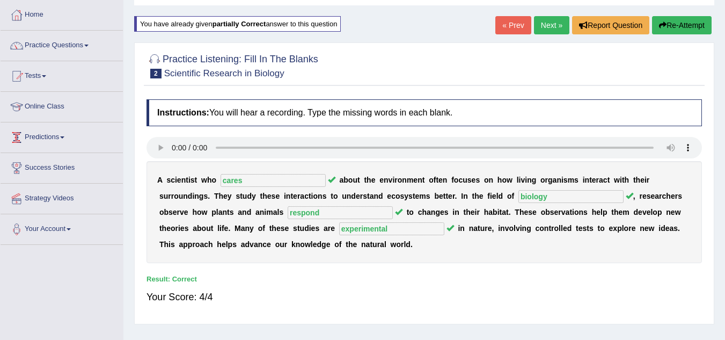
scroll to position [53, 0]
click at [84, 50] on link "Practice Questions" at bounding box center [62, 44] width 122 height 27
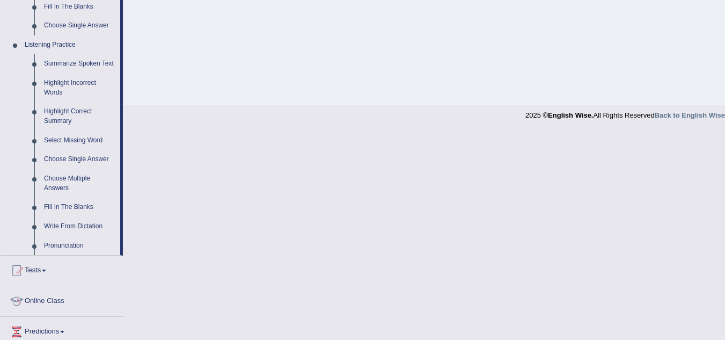
scroll to position [432, 0]
click at [67, 226] on link "Write From Dictation" at bounding box center [79, 225] width 81 height 19
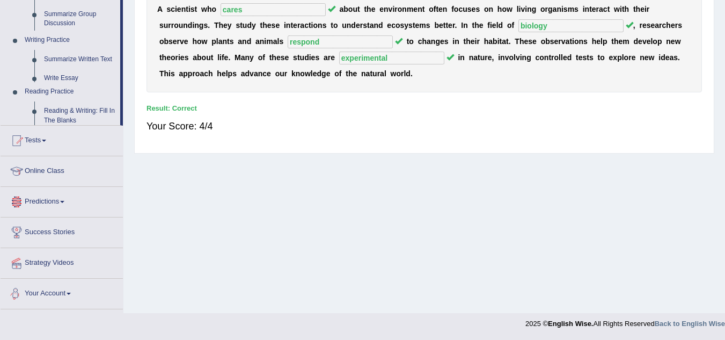
scroll to position [532, 0]
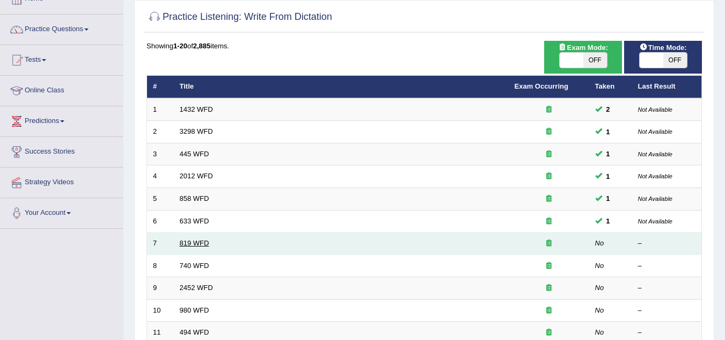
click at [200, 240] on link "819 WFD" at bounding box center [195, 243] width 30 height 8
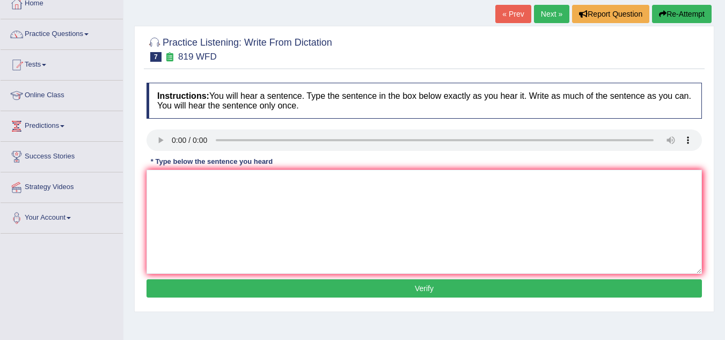
scroll to position [64, 0]
click at [191, 201] on textarea at bounding box center [423, 222] width 555 height 104
click at [165, 183] on textarea at bounding box center [423, 222] width 555 height 104
click at [185, 184] on textarea "paatcg" at bounding box center [423, 222] width 555 height 104
click at [190, 187] on textarea "paatcgtotl Plants are able to continuing growing throughout their lifes." at bounding box center [423, 222] width 555 height 104
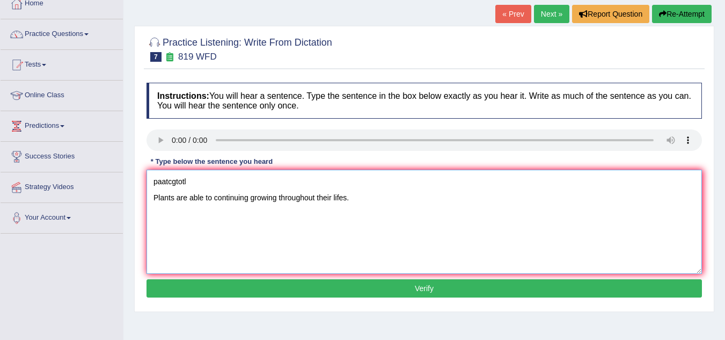
click at [152, 197] on textarea "paatcgtotl Plants are able to continuing growing throughout their lifes." at bounding box center [423, 222] width 555 height 104
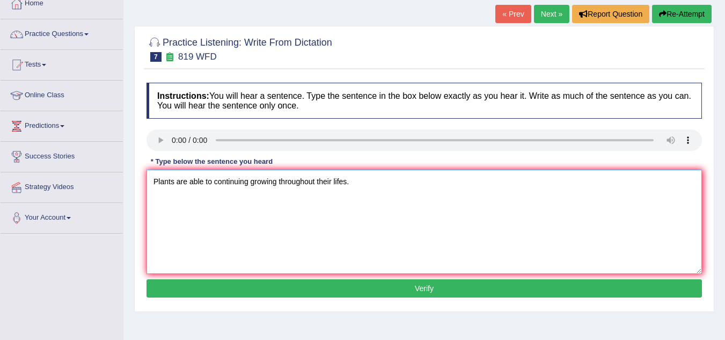
type textarea "Plants are able to continuing growing throughout their lifes."
click at [260, 285] on button "Verify" at bounding box center [423, 288] width 555 height 18
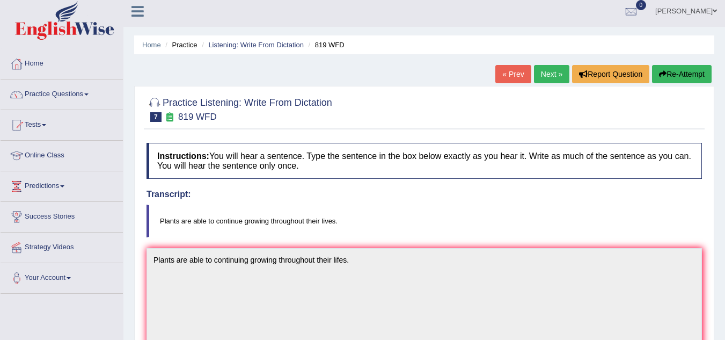
scroll to position [0, 0]
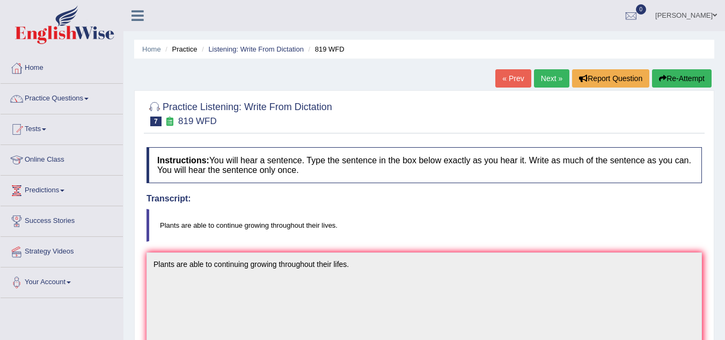
click at [552, 79] on link "Next »" at bounding box center [551, 78] width 35 height 18
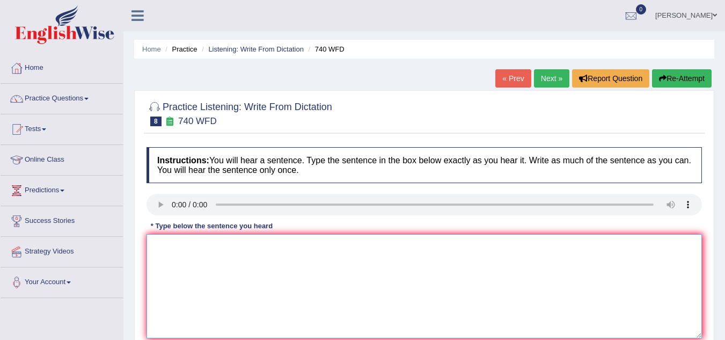
click at [170, 252] on textarea at bounding box center [423, 286] width 555 height 104
click at [172, 245] on textarea "asooacoitcr" at bounding box center [423, 286] width 555 height 104
click at [197, 248] on textarea "asooacoitcr" at bounding box center [423, 286] width 555 height 104
type textarea "a"
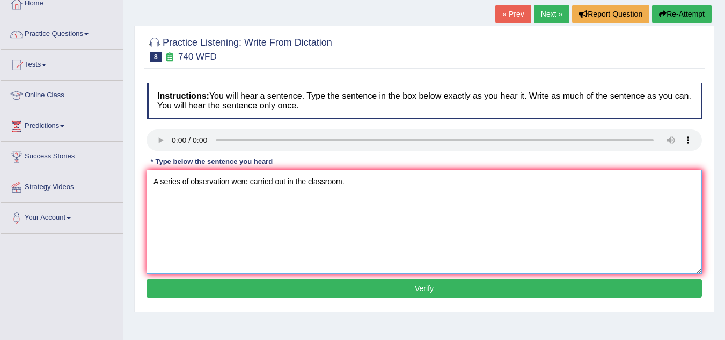
scroll to position [65, 0]
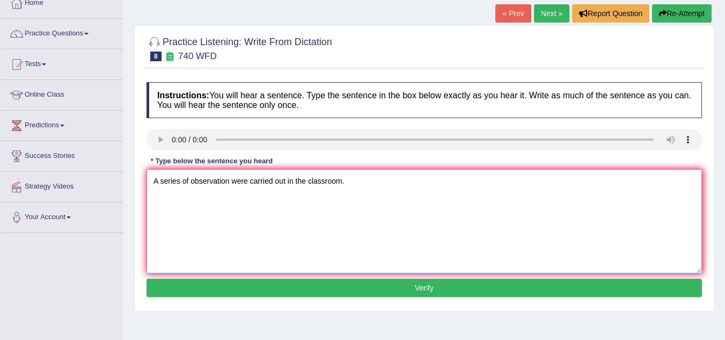
type textarea "A series of observation were carried out in the classroom."
click at [221, 285] on button "Verify" at bounding box center [423, 287] width 555 height 18
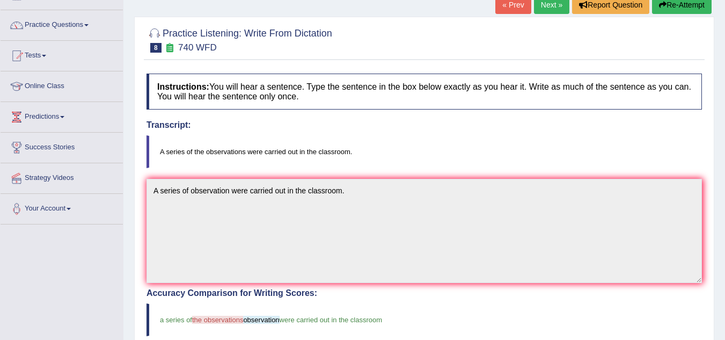
scroll to position [0, 0]
